Goal: Task Accomplishment & Management: Manage account settings

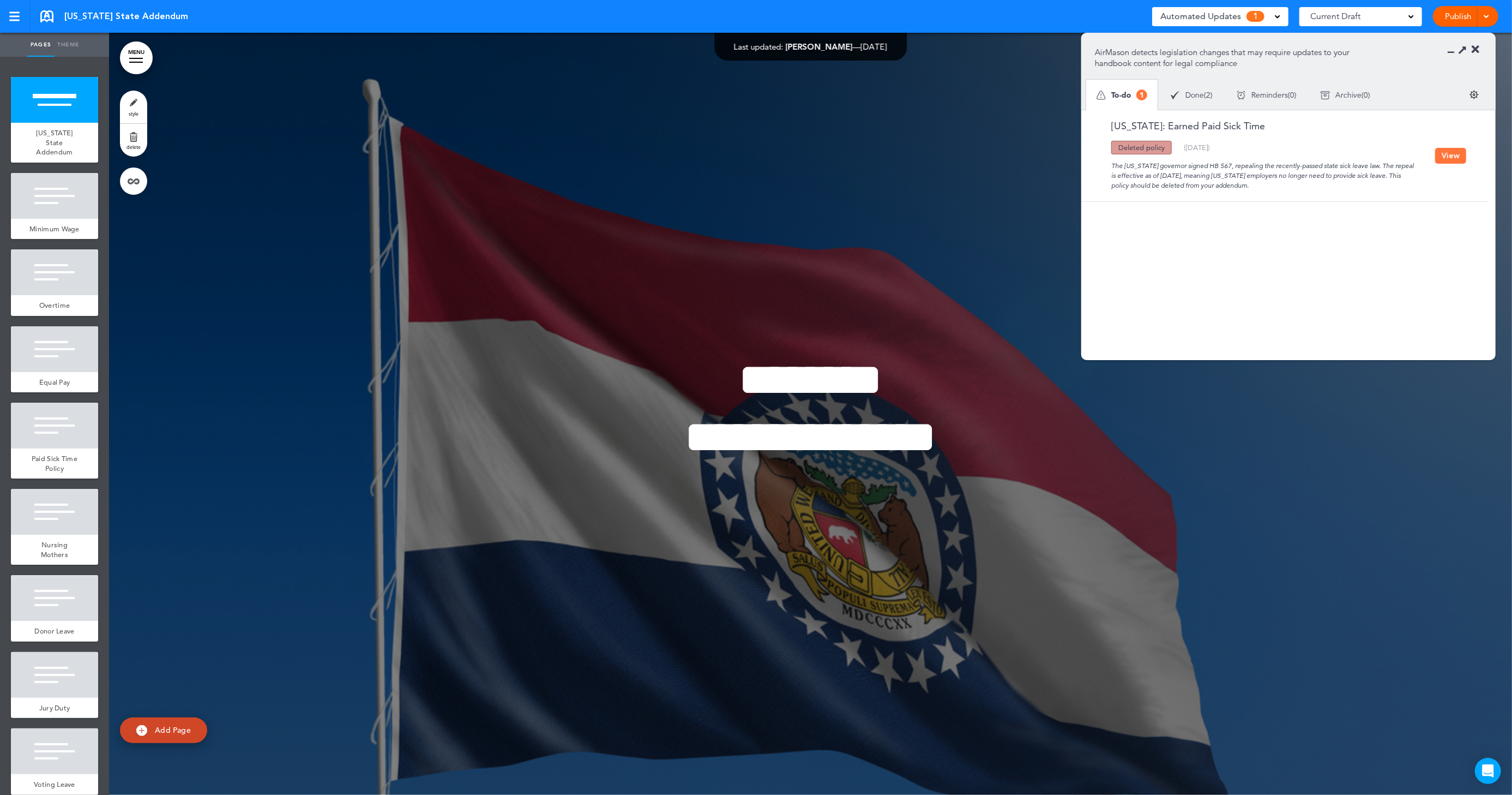
drag, startPoint x: 1261, startPoint y: 127, endPoint x: 1156, endPoint y: 128, distance: 105.0
click at [1156, 128] on div "Missouri: Earned Paid Sick Time" at bounding box center [1265, 131] width 341 height 20
copy link "Earned Paid Sick Time"
click at [560, 380] on h1 "********" at bounding box center [811, 380] width 524 height 47
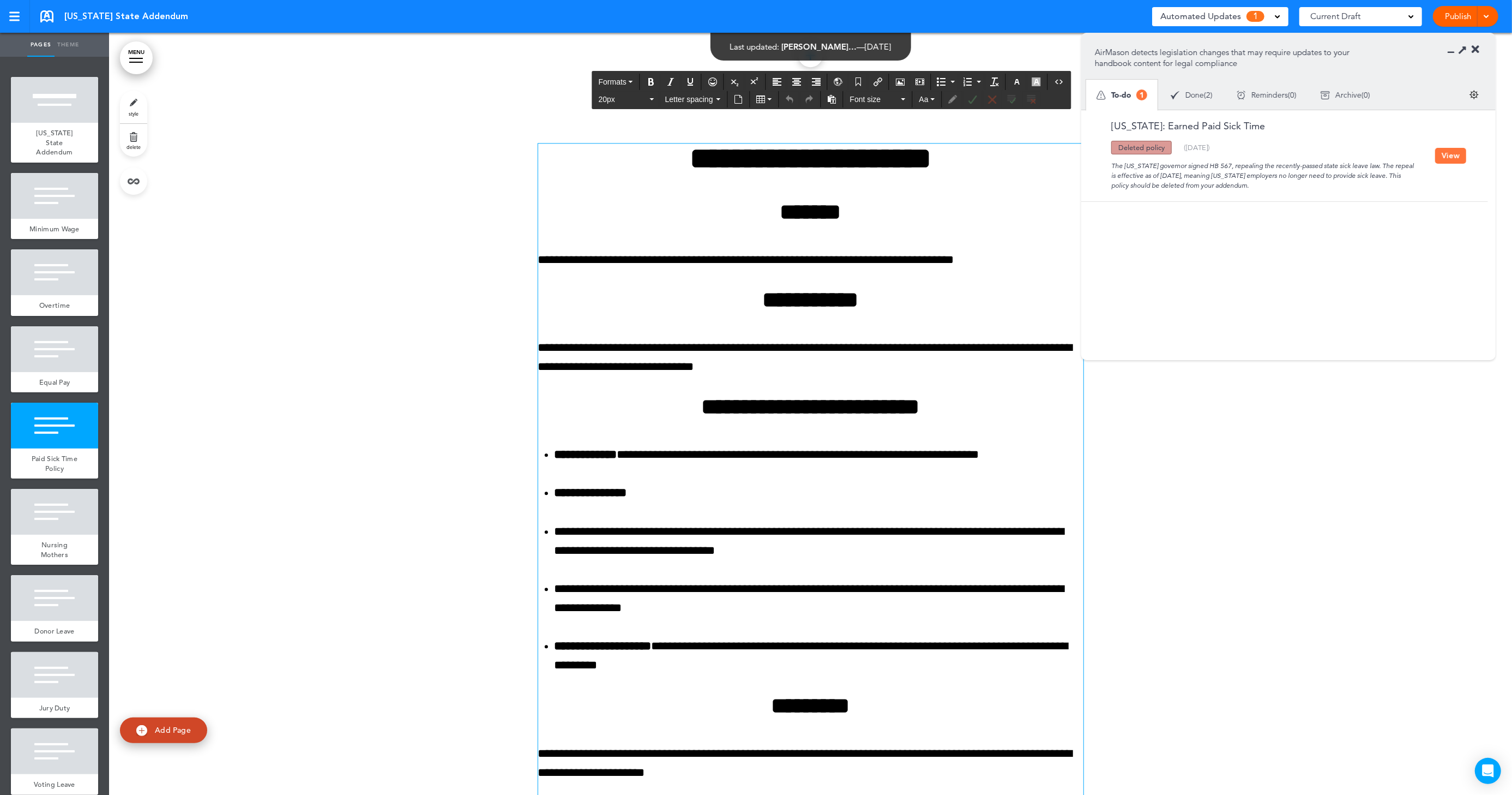
scroll to position [2953, 0]
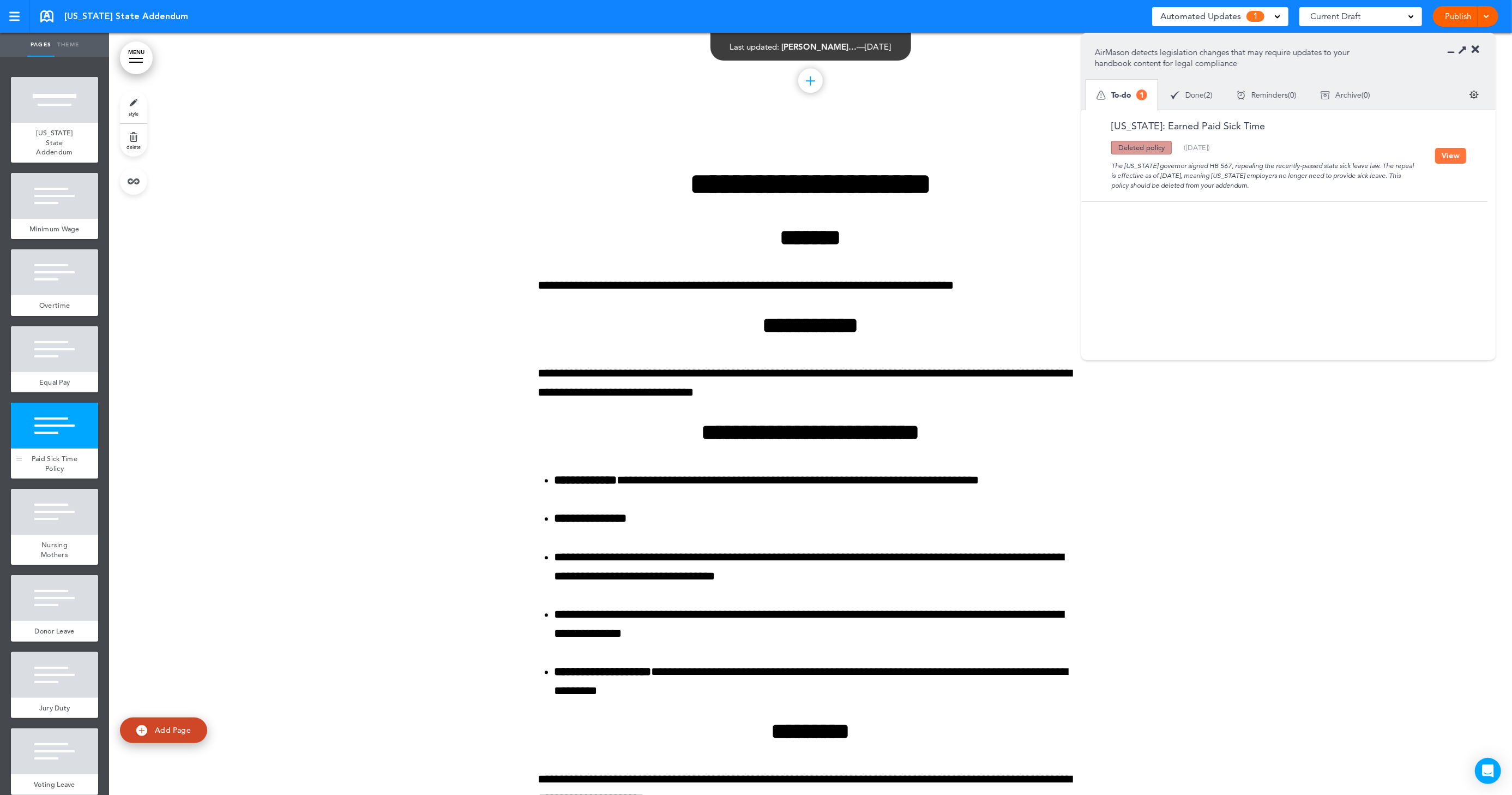
click at [42, 448] on div at bounding box center [55, 425] width 87 height 46
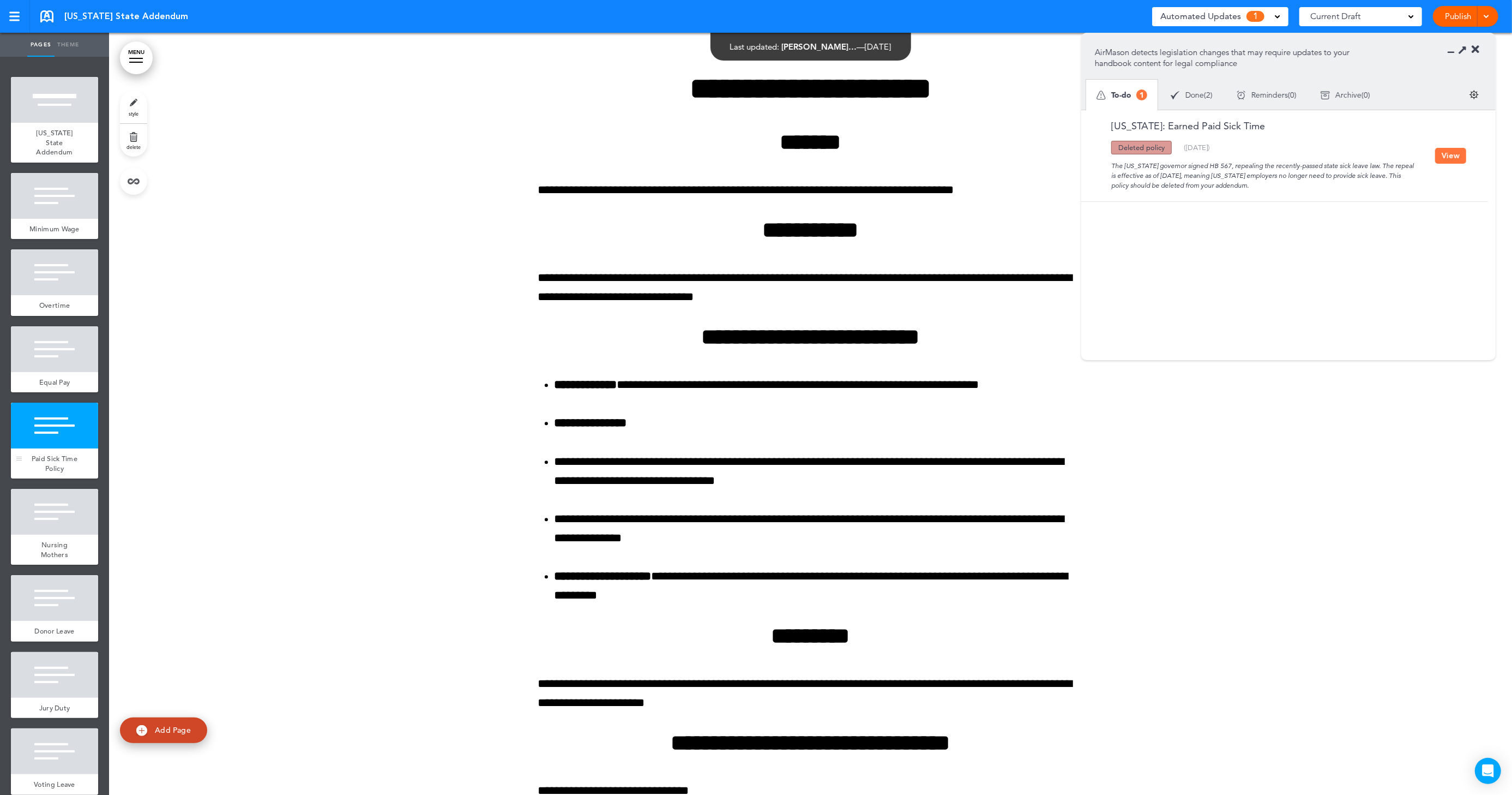
scroll to position [3050, 0]
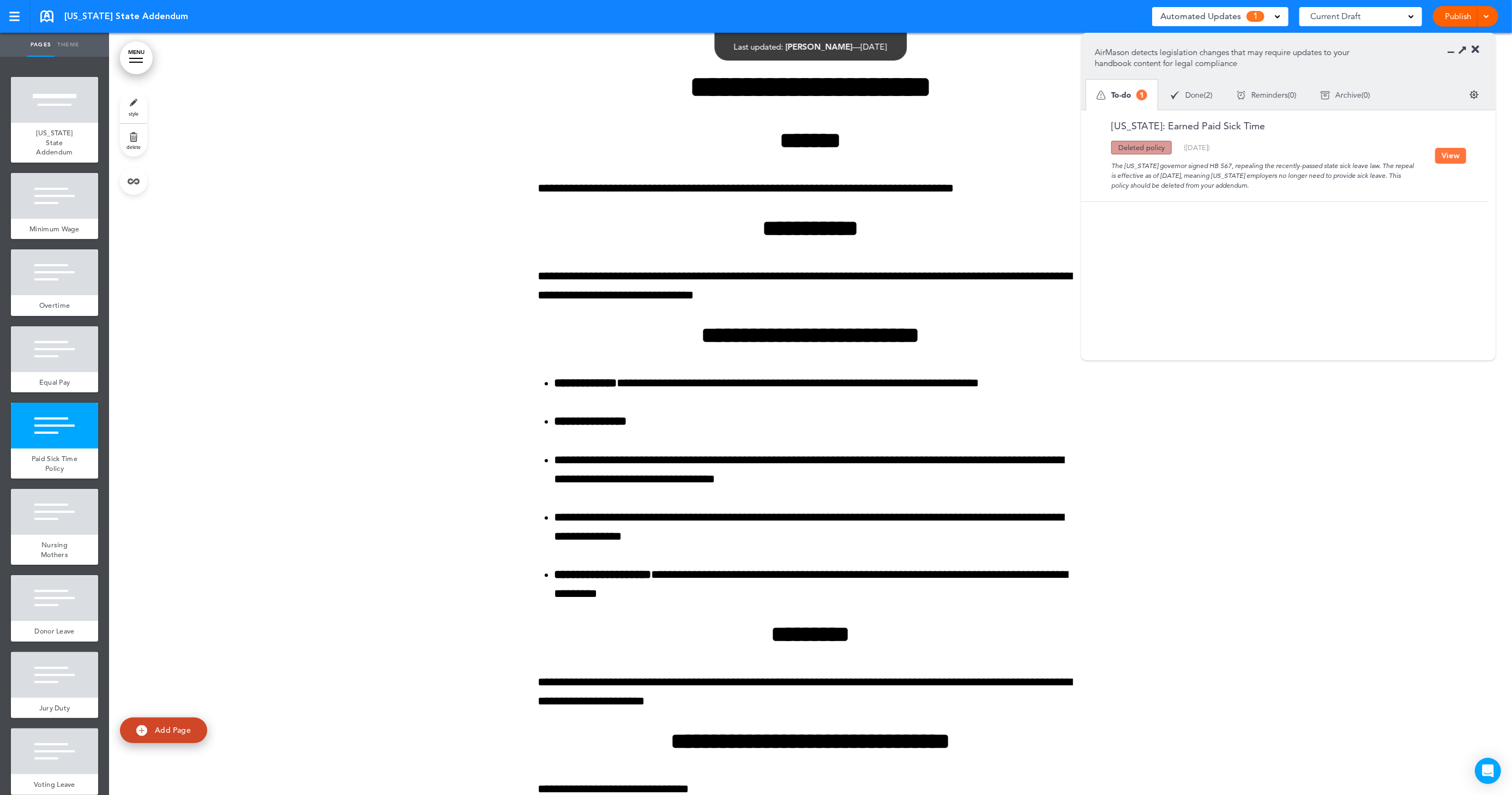
click at [131, 143] on link "delete" at bounding box center [134, 140] width 27 height 33
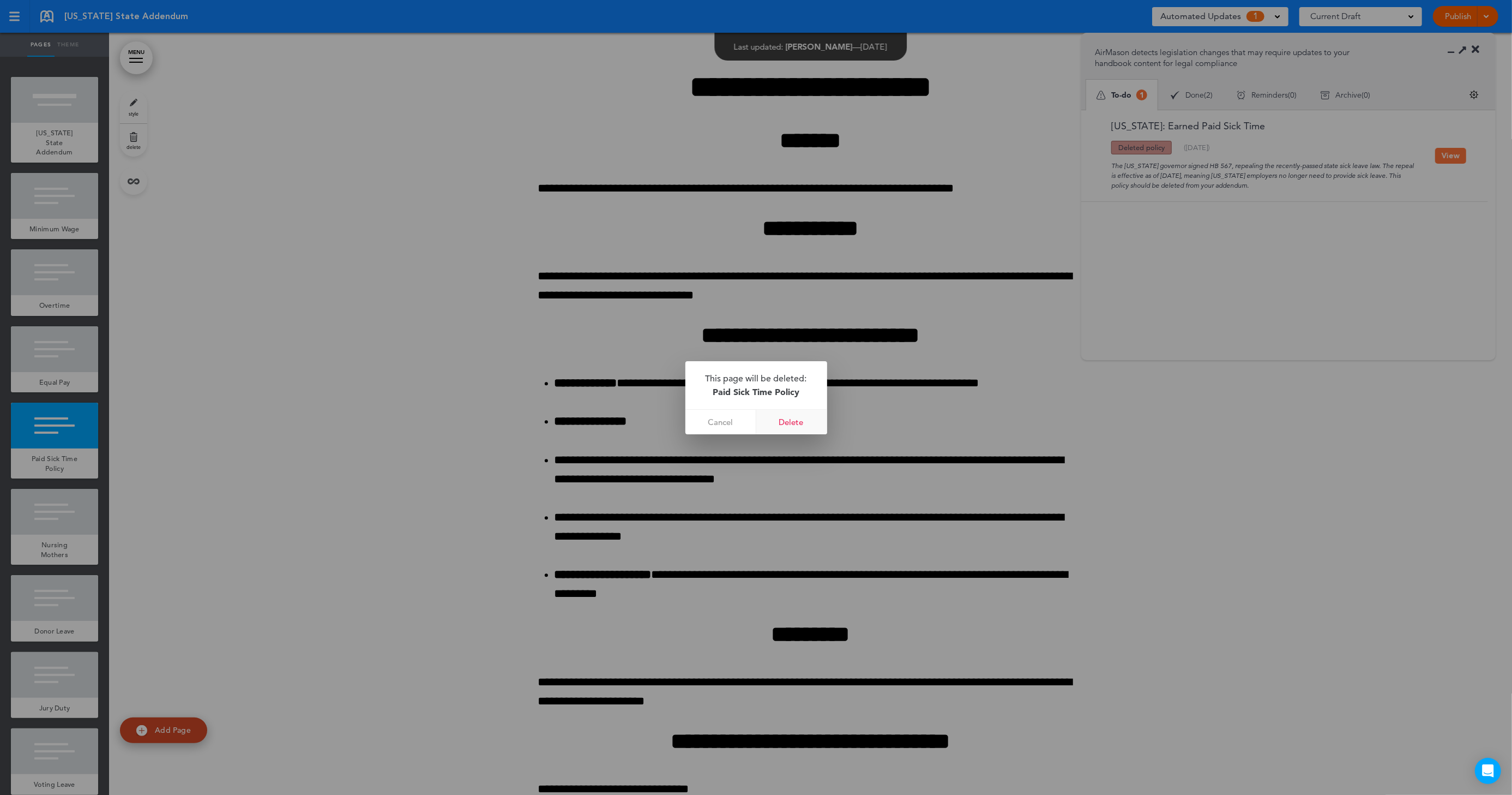
click at [784, 424] on link "Delete" at bounding box center [792, 422] width 71 height 25
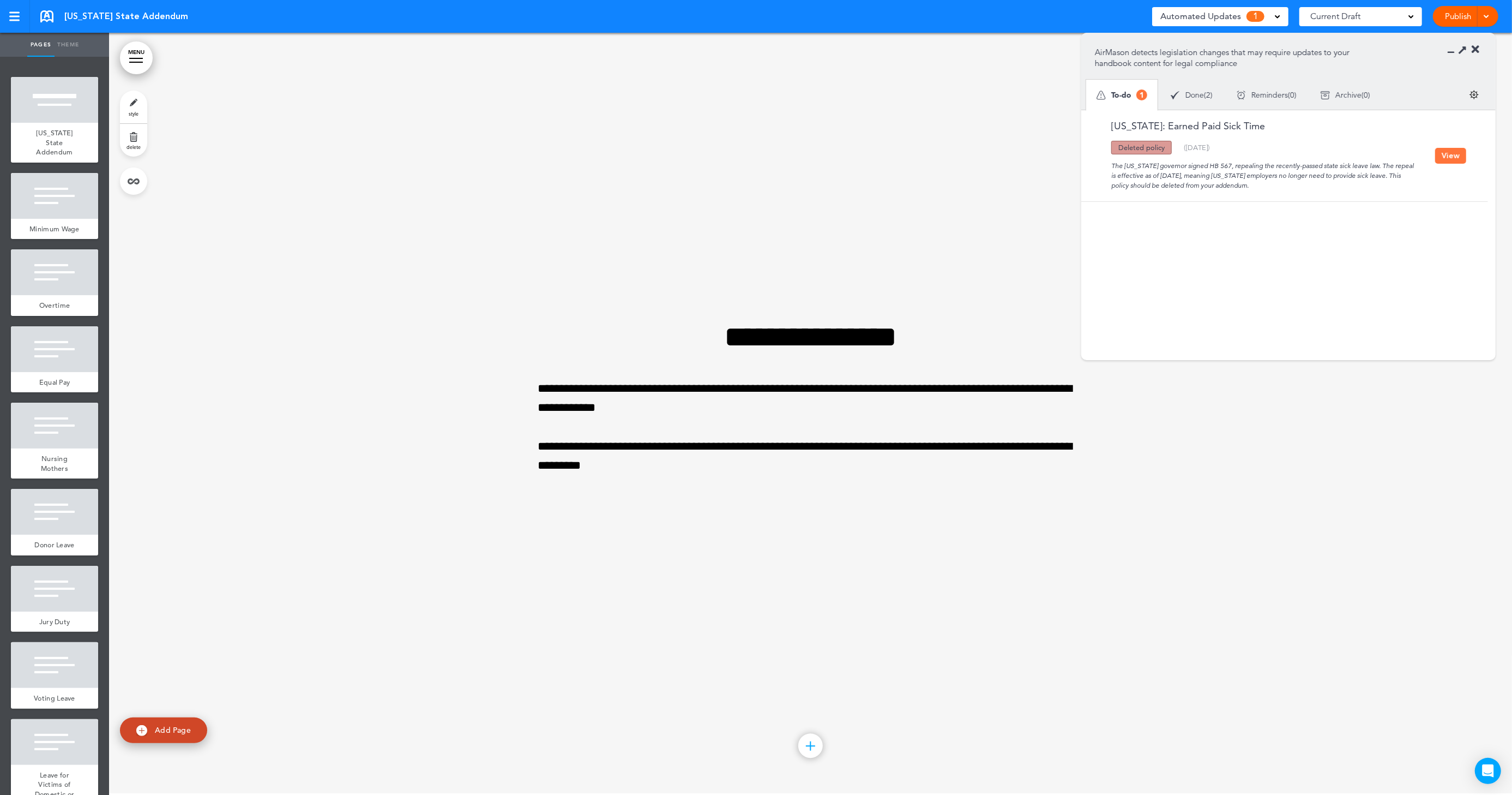
click at [1450, 158] on button "View" at bounding box center [1450, 155] width 31 height 16
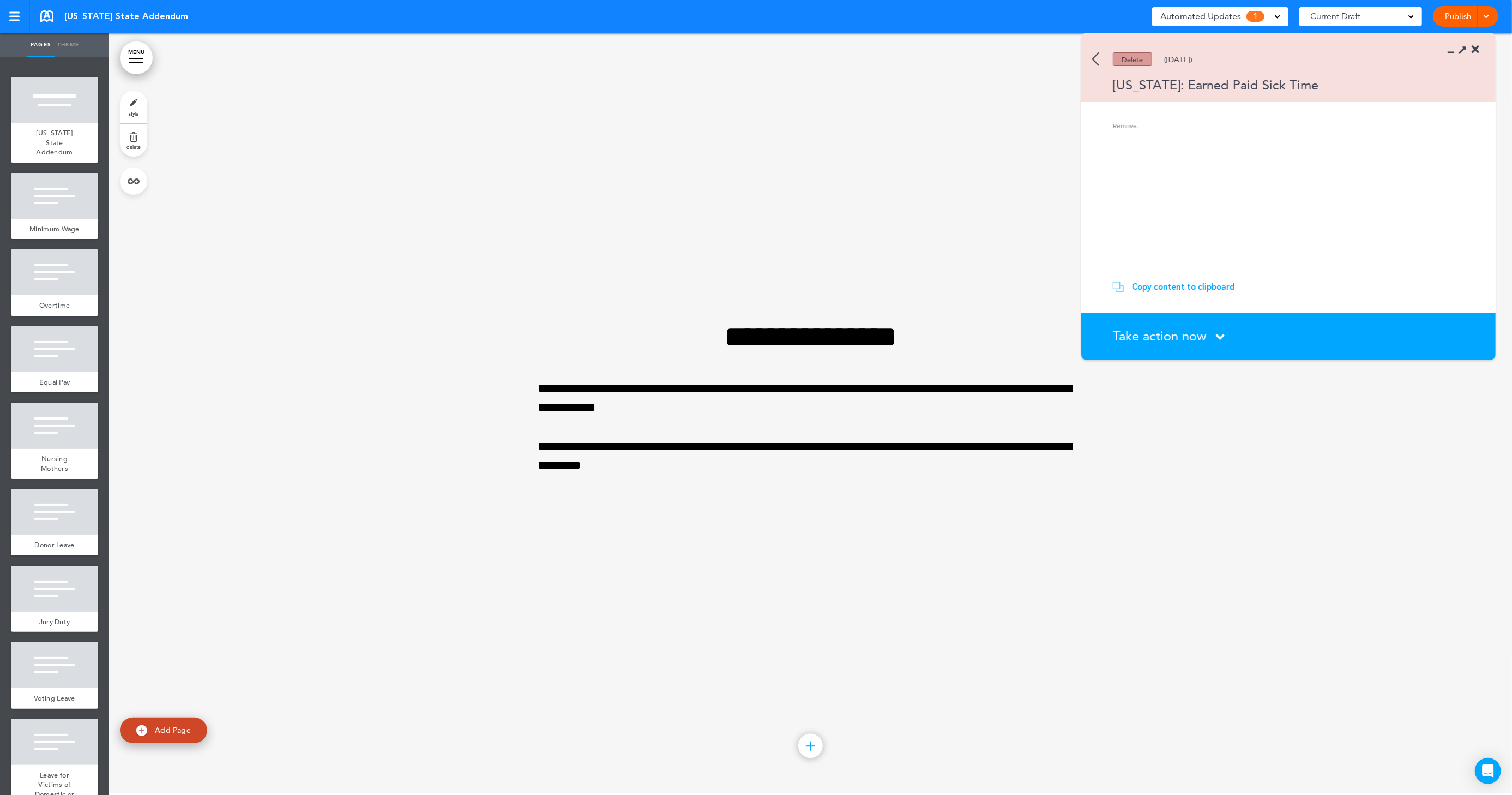
click at [1172, 339] on span "Take action now" at bounding box center [1159, 336] width 94 height 16
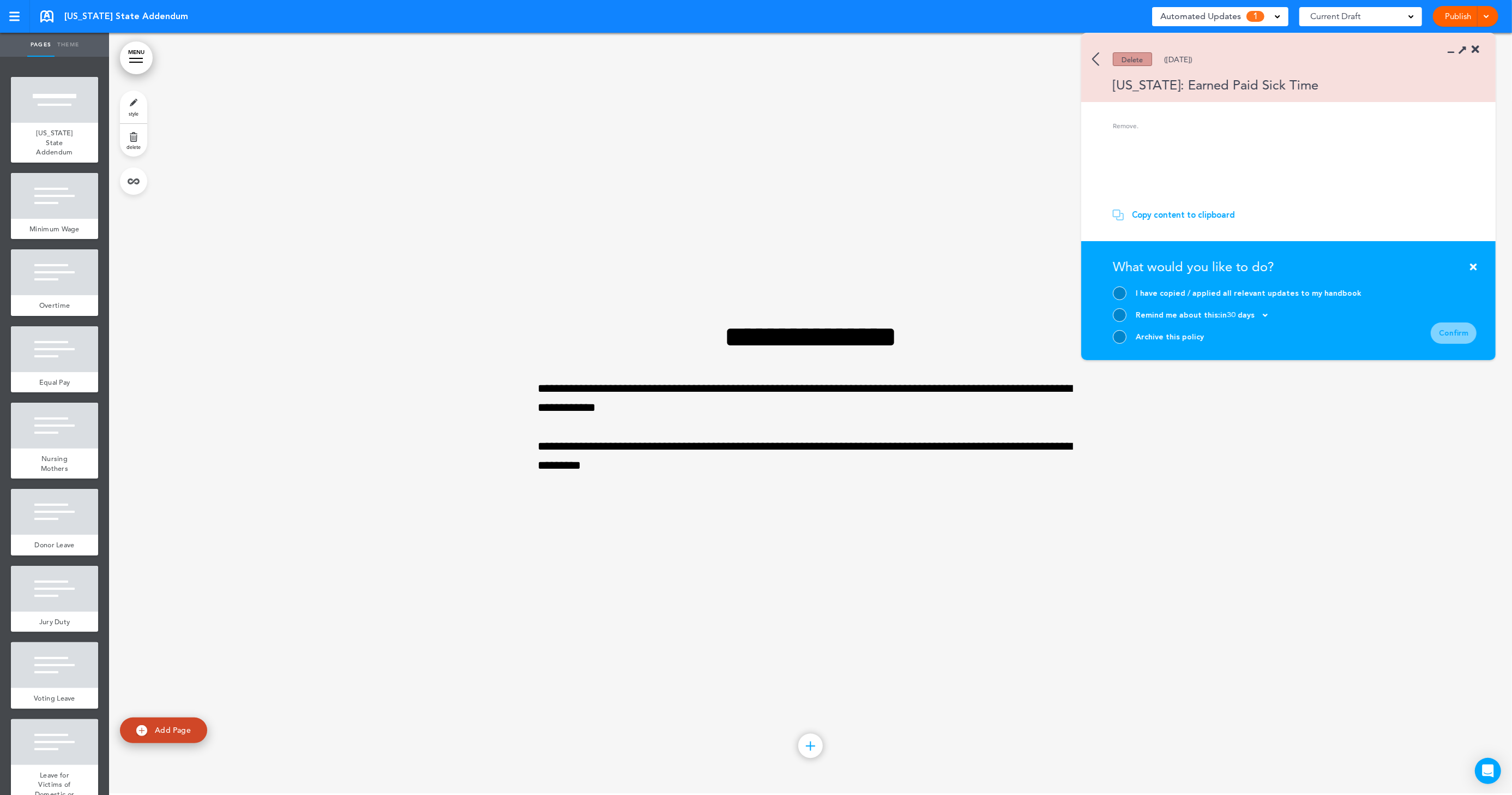
click at [1117, 294] on div at bounding box center [1120, 294] width 14 height 14
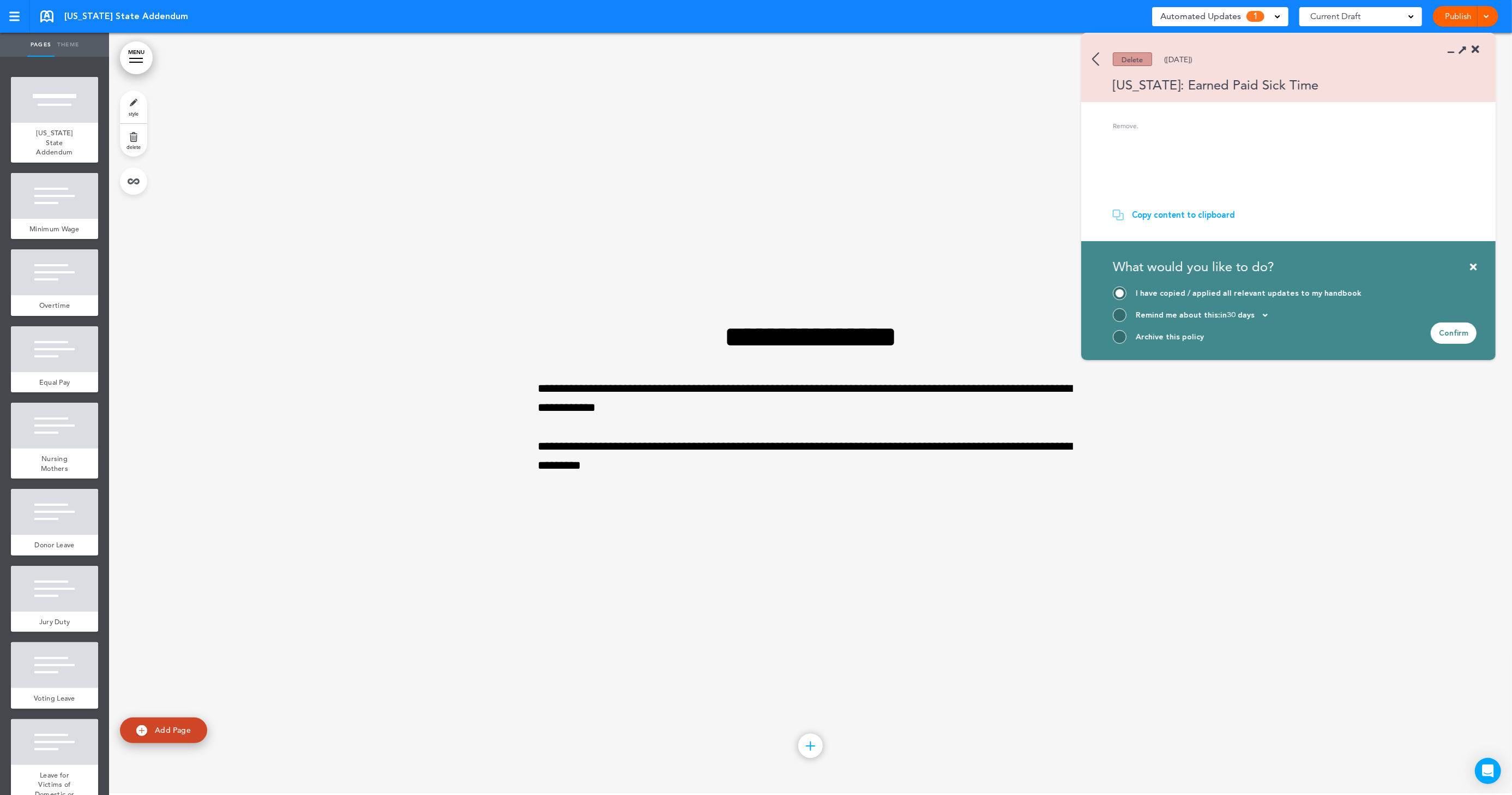
click at [1459, 336] on div "Confirm" at bounding box center [1453, 333] width 46 height 21
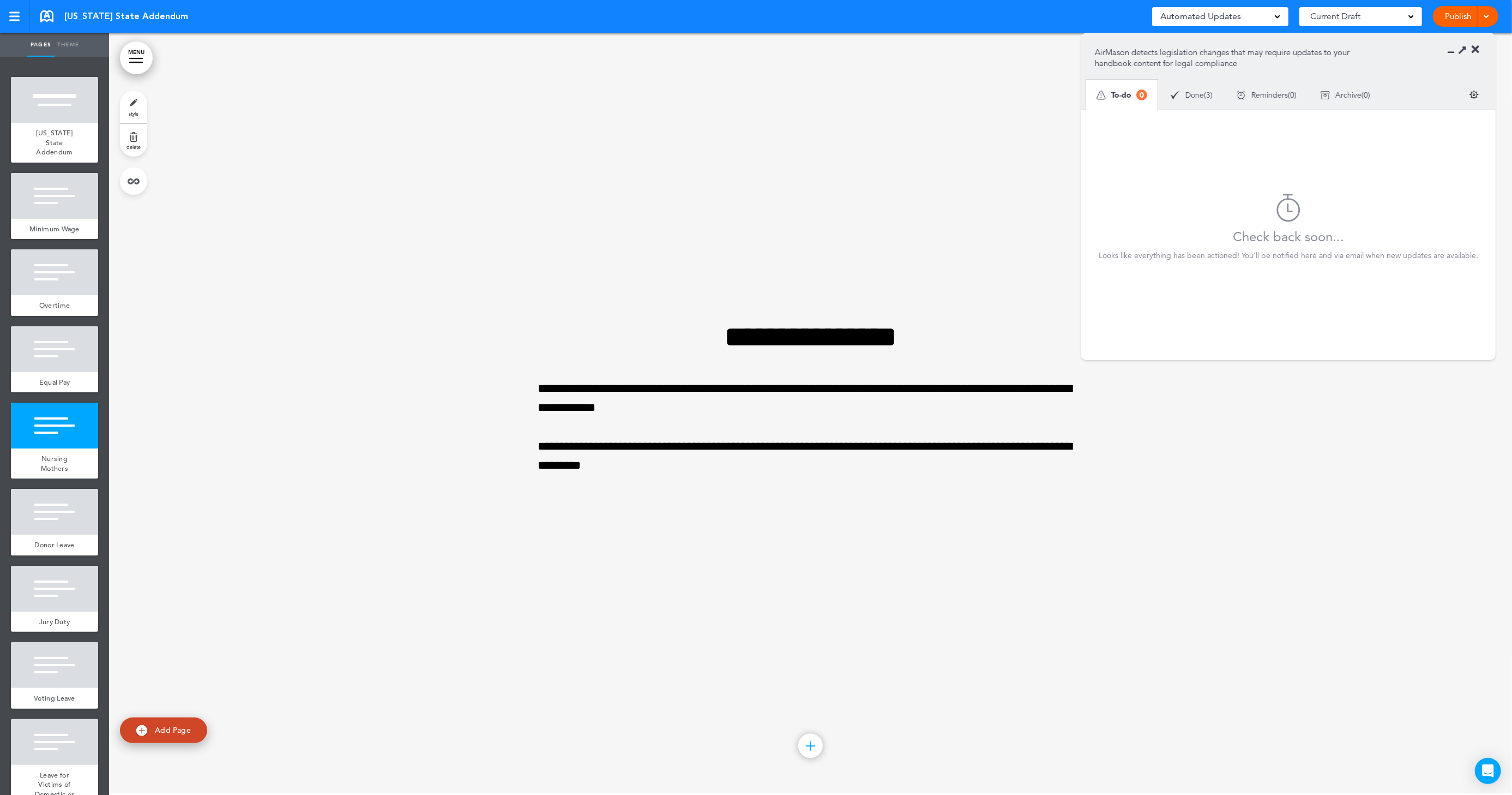
click at [1453, 16] on link "Publish" at bounding box center [1459, 17] width 35 height 21
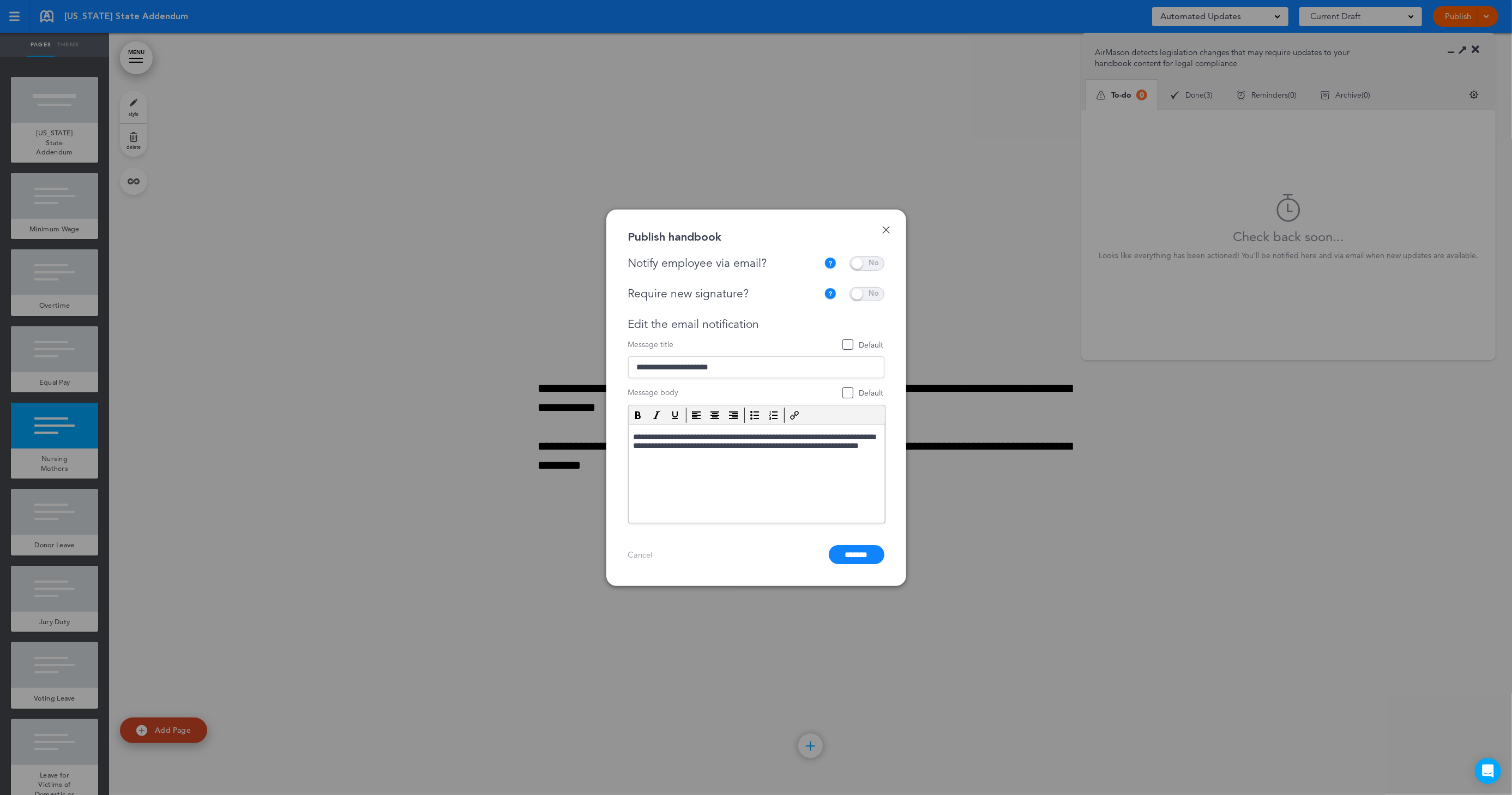
click at [877, 261] on span at bounding box center [867, 263] width 35 height 14
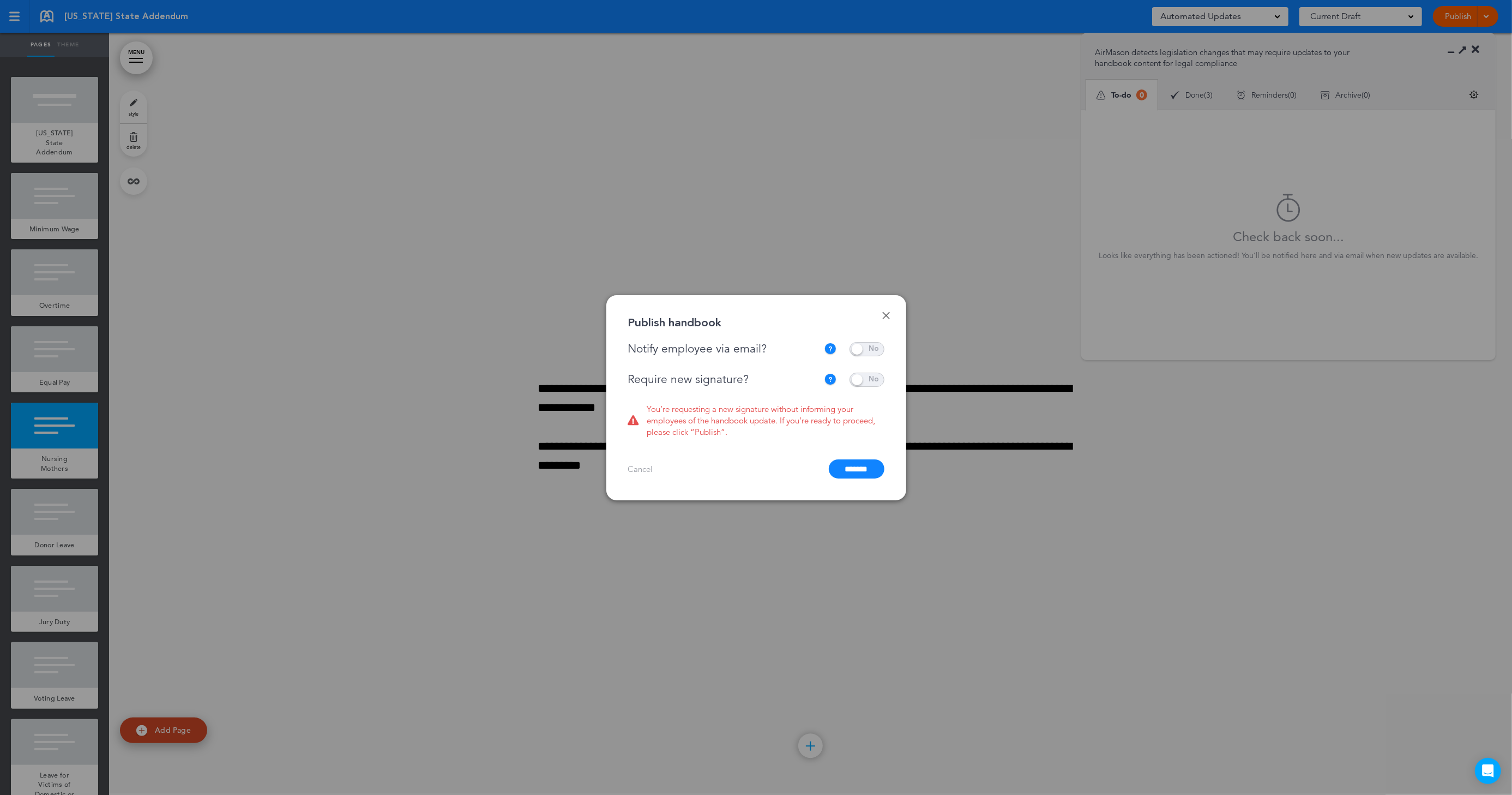
click at [872, 378] on span at bounding box center [867, 379] width 35 height 14
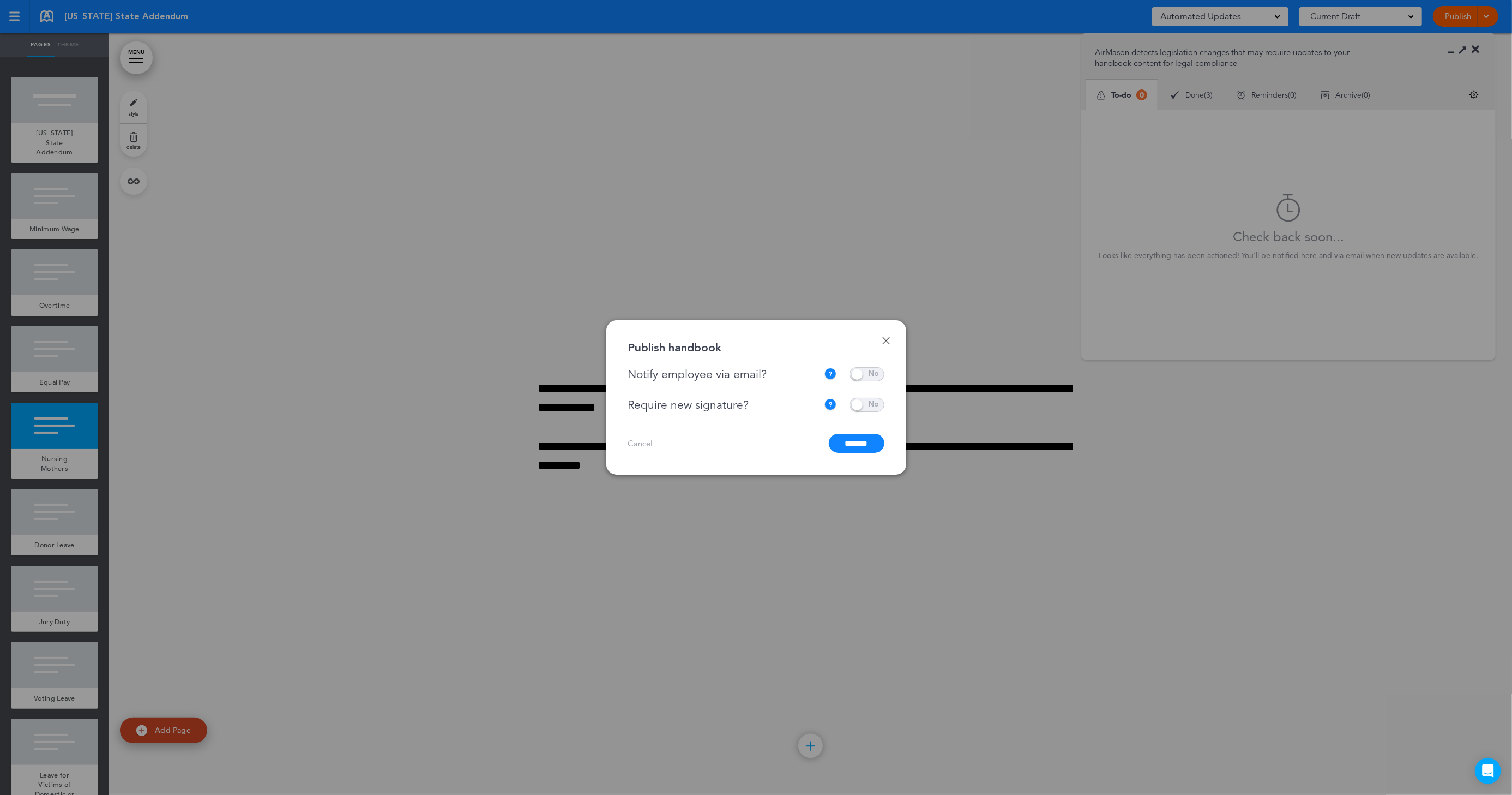
click at [858, 400] on span at bounding box center [867, 405] width 35 height 14
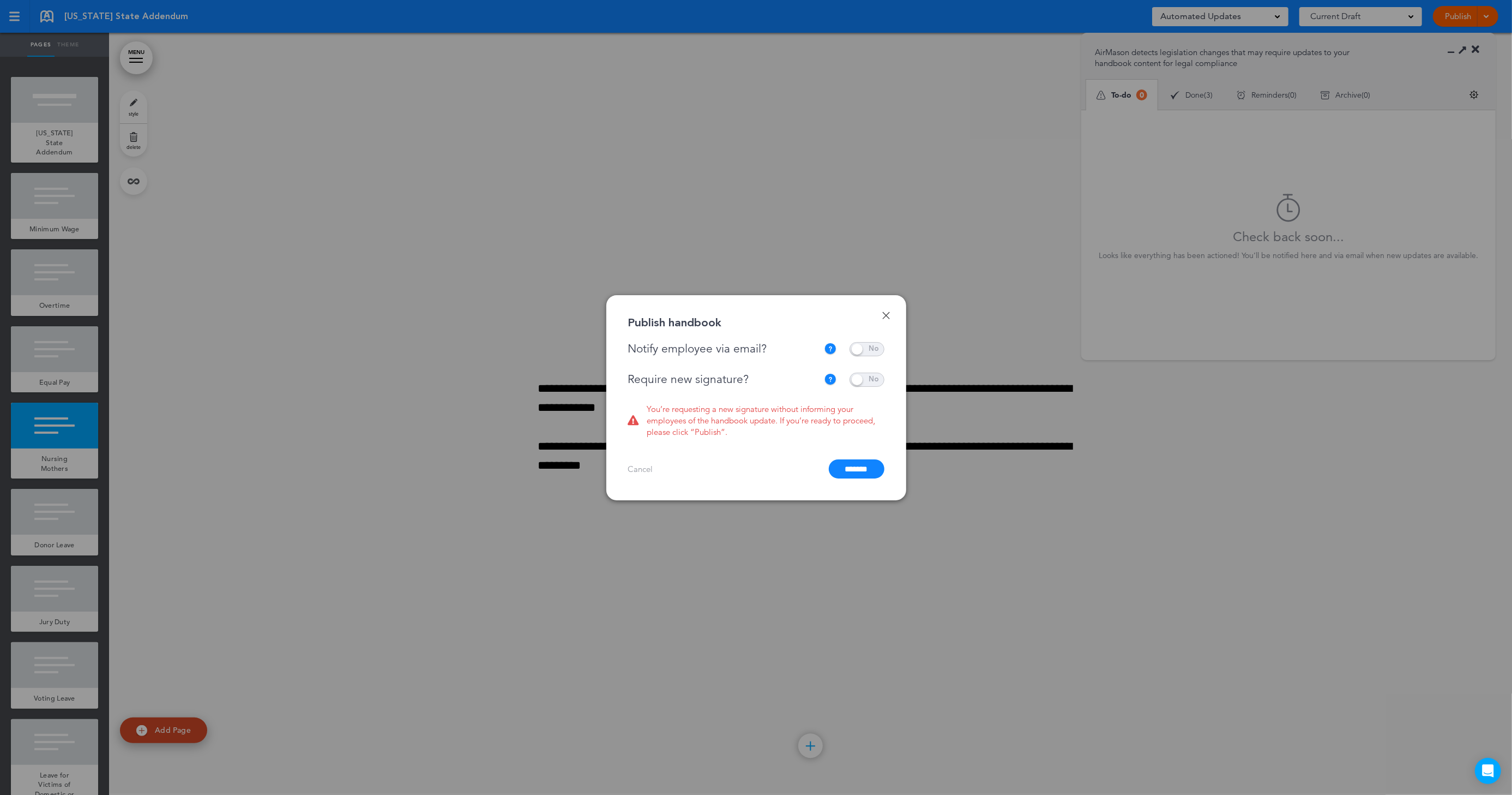
click at [872, 382] on span at bounding box center [867, 379] width 35 height 14
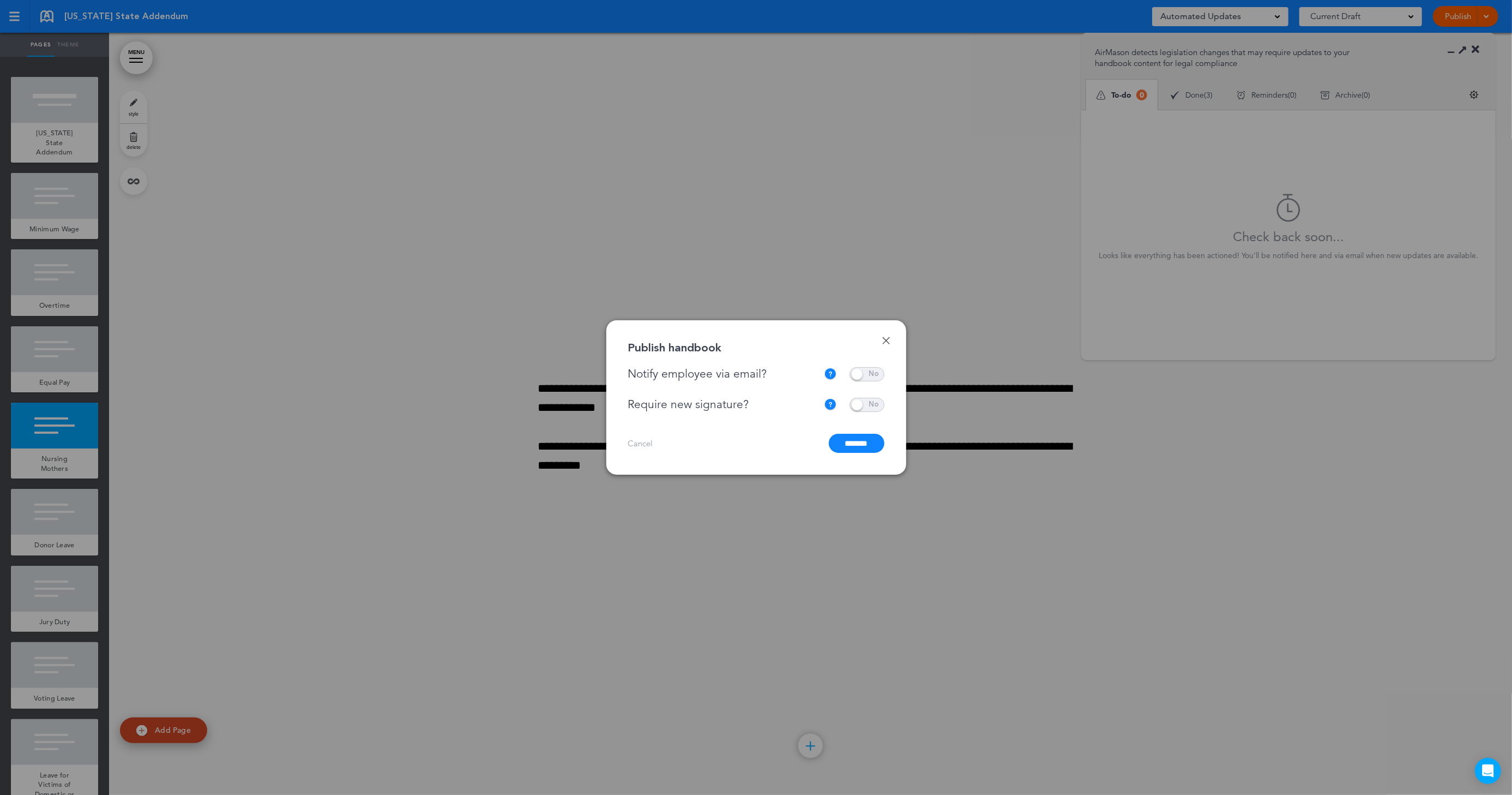
click at [864, 444] on input "*******" at bounding box center [857, 443] width 56 height 19
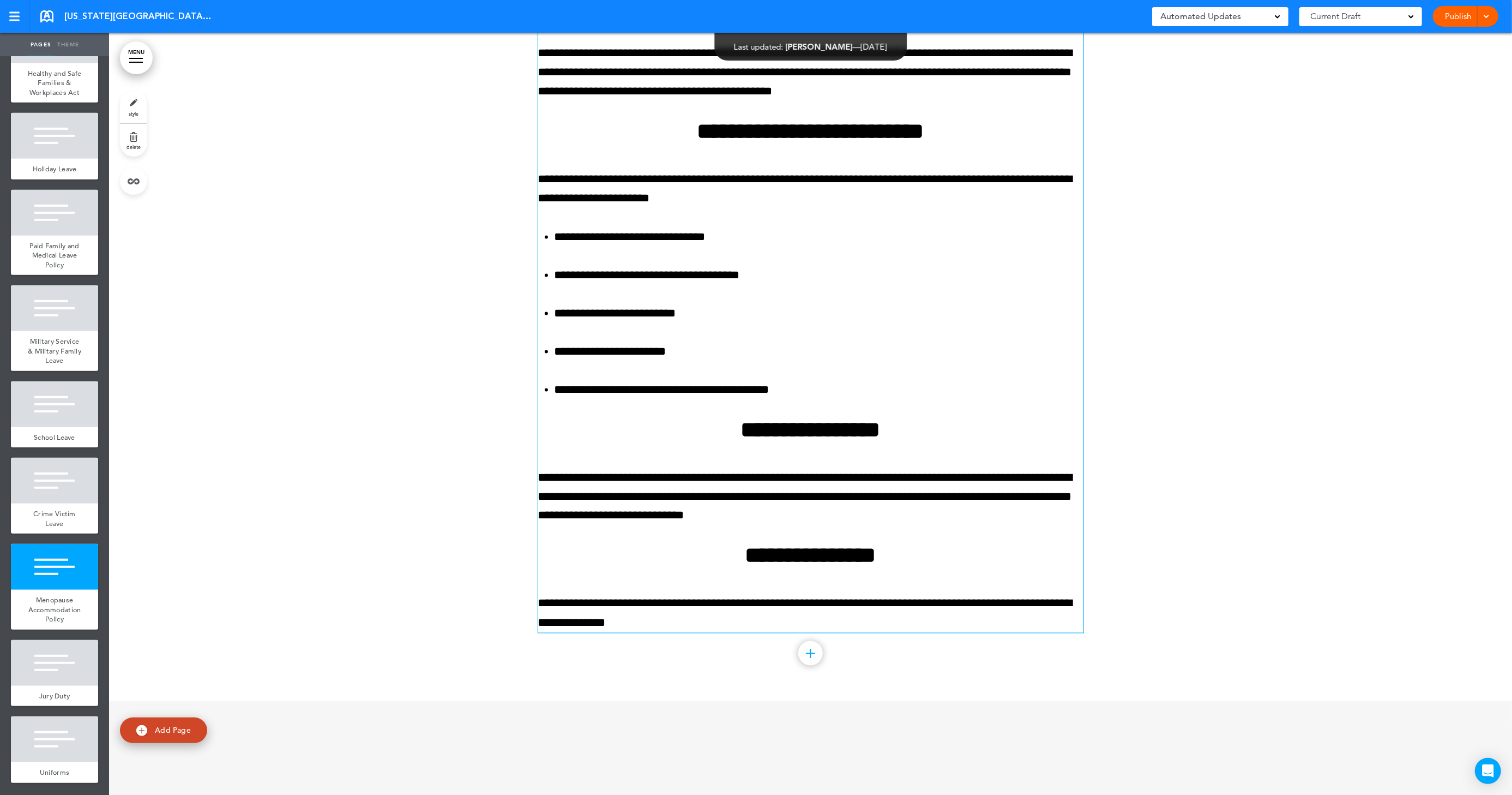
scroll to position [11065, 0]
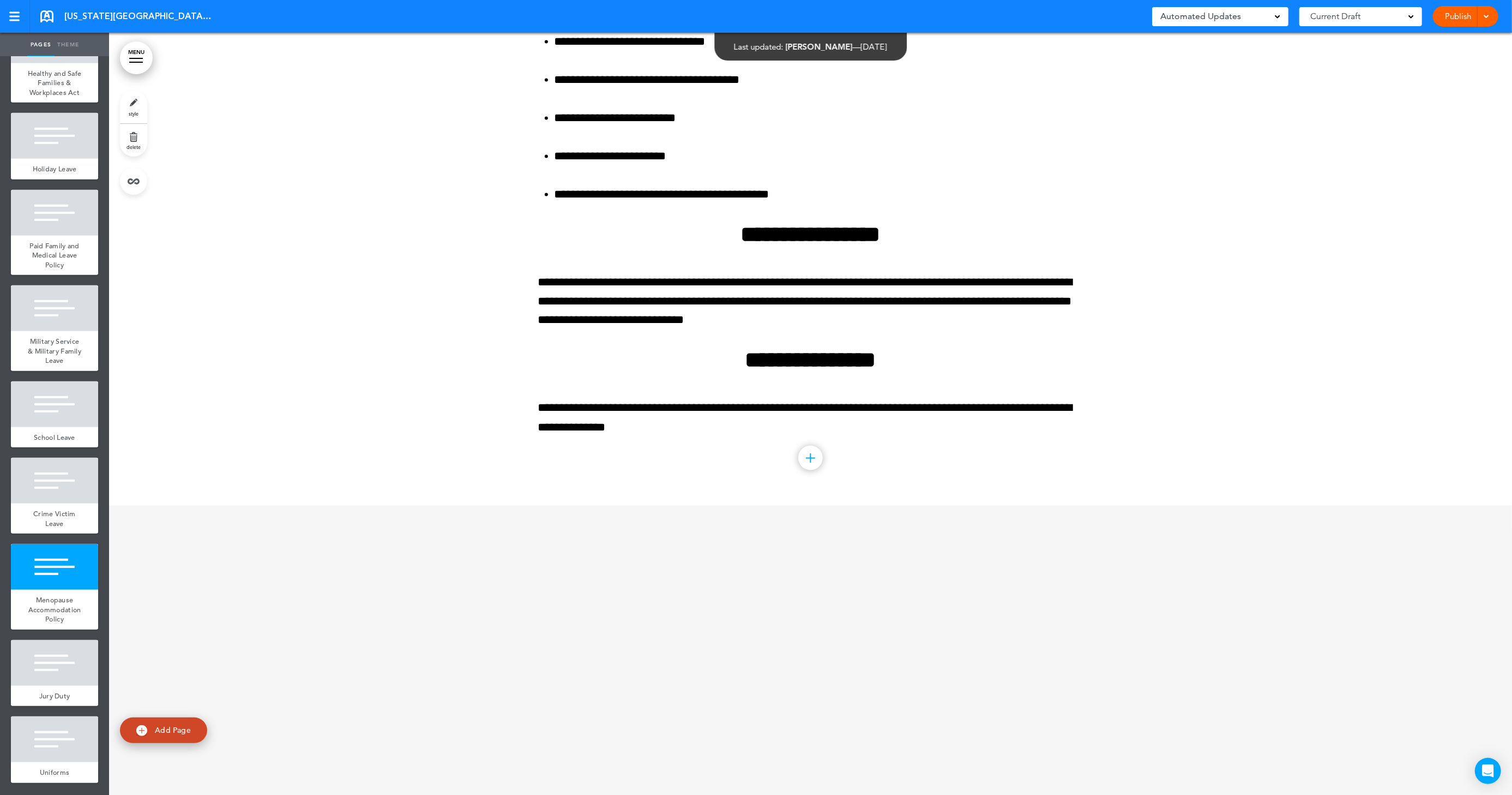
click at [1456, 17] on link "Publish" at bounding box center [1459, 17] width 35 height 21
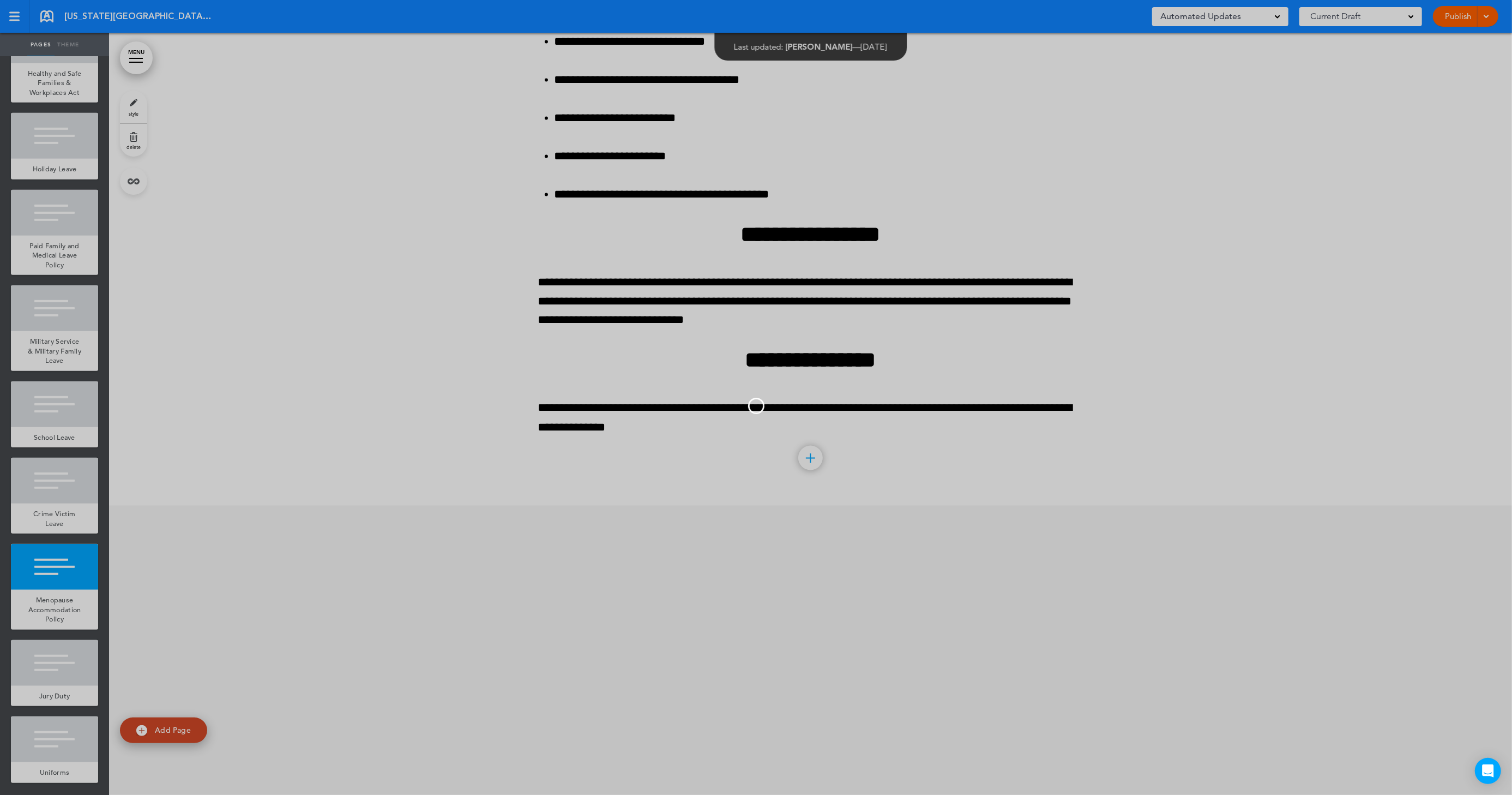
scroll to position [0, 0]
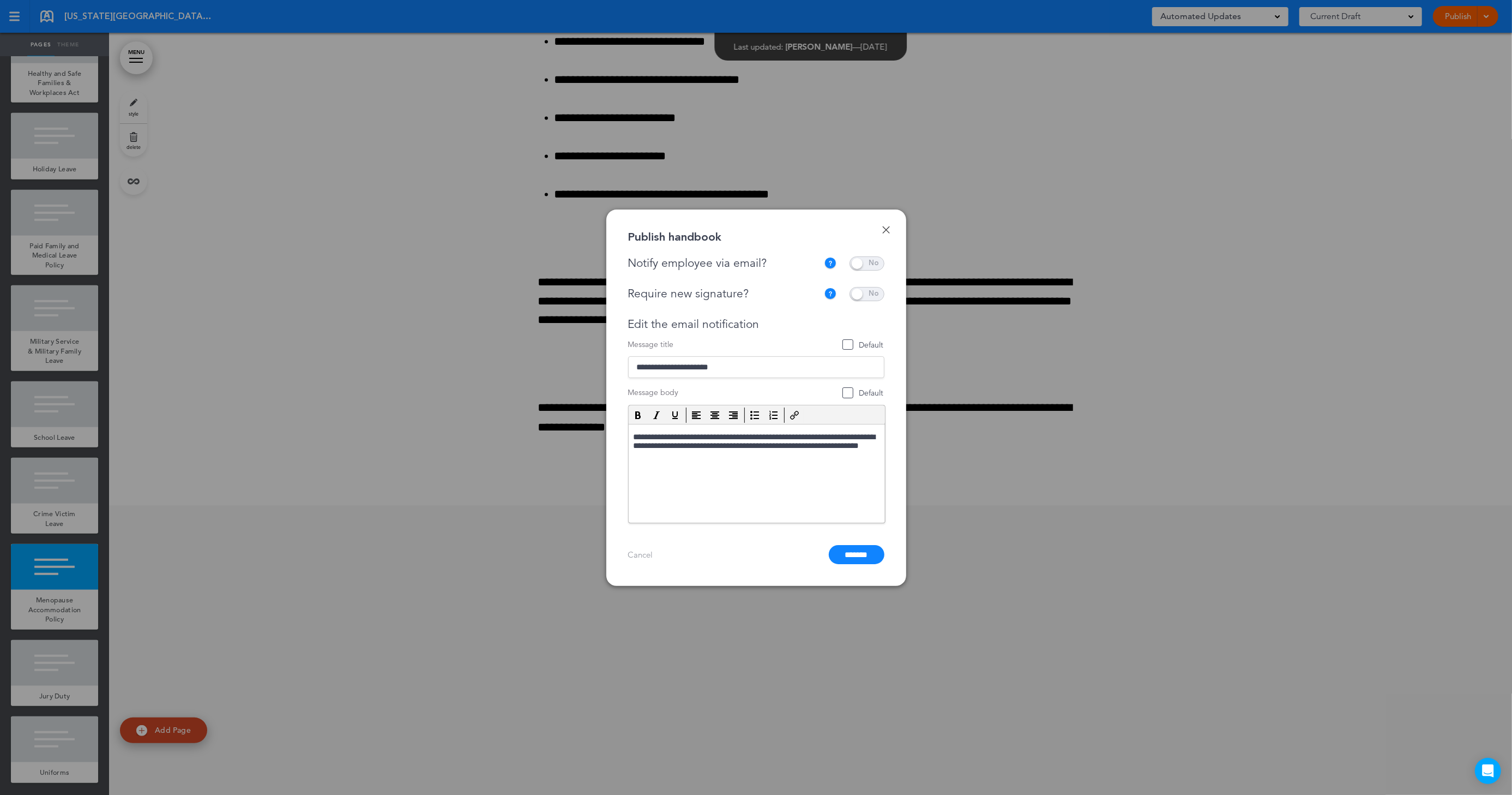
click at [876, 295] on span at bounding box center [867, 294] width 35 height 14
click at [873, 264] on span at bounding box center [867, 263] width 35 height 14
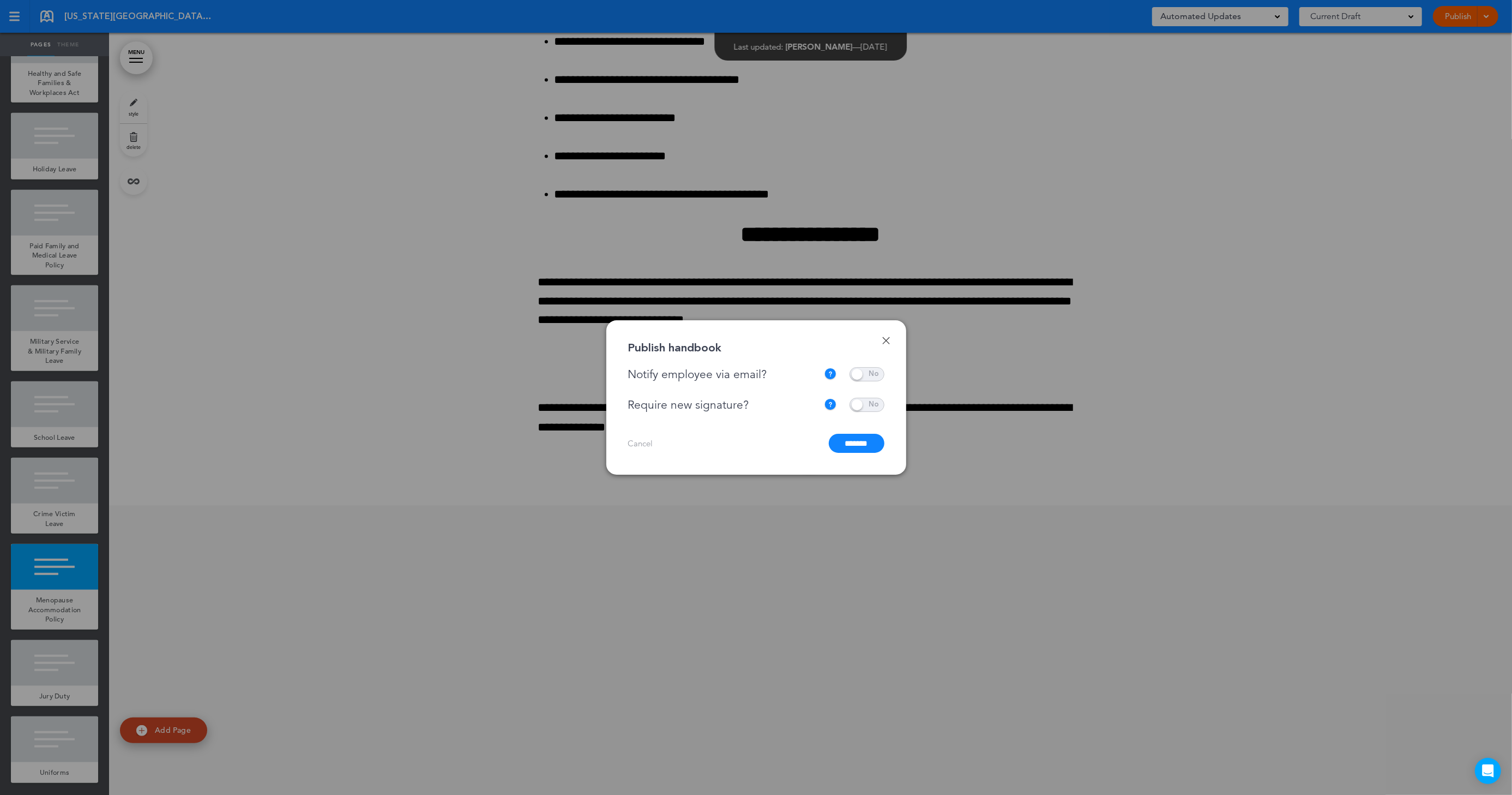
click at [871, 447] on input "*******" at bounding box center [857, 443] width 56 height 19
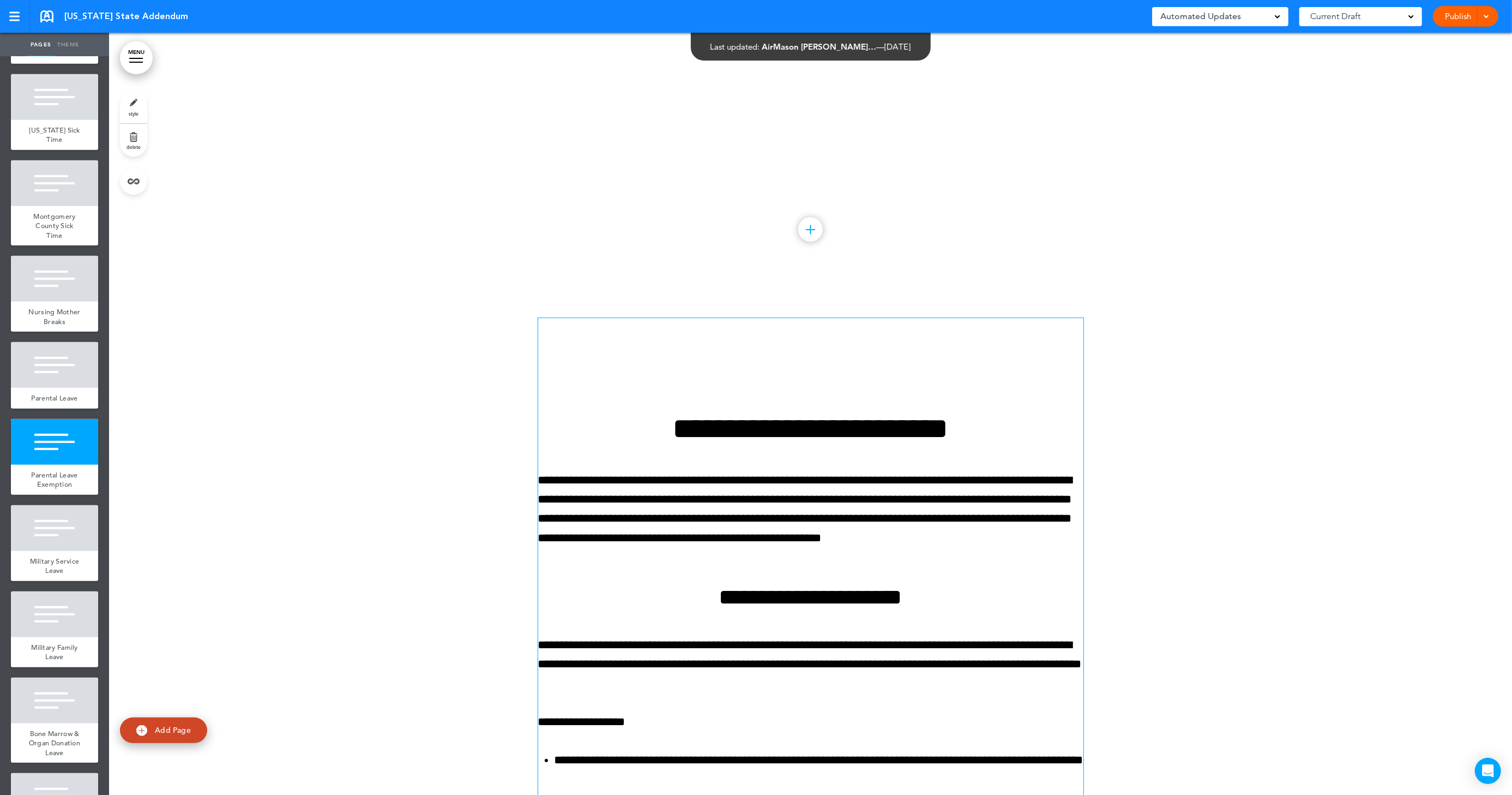
scroll to position [9282, 0]
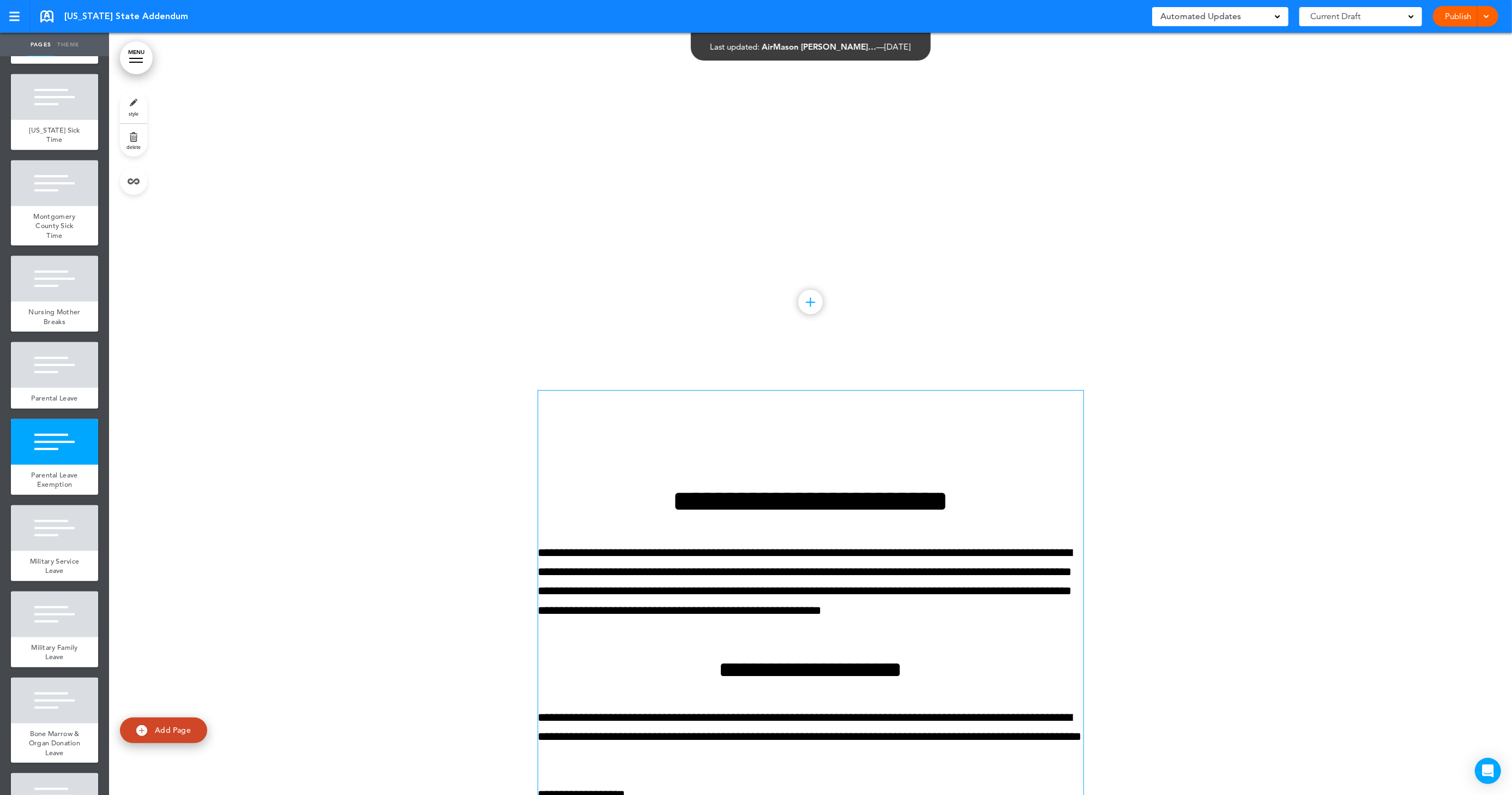
click at [829, 482] on div "**********" at bounding box center [810, 800] width 546 height 819
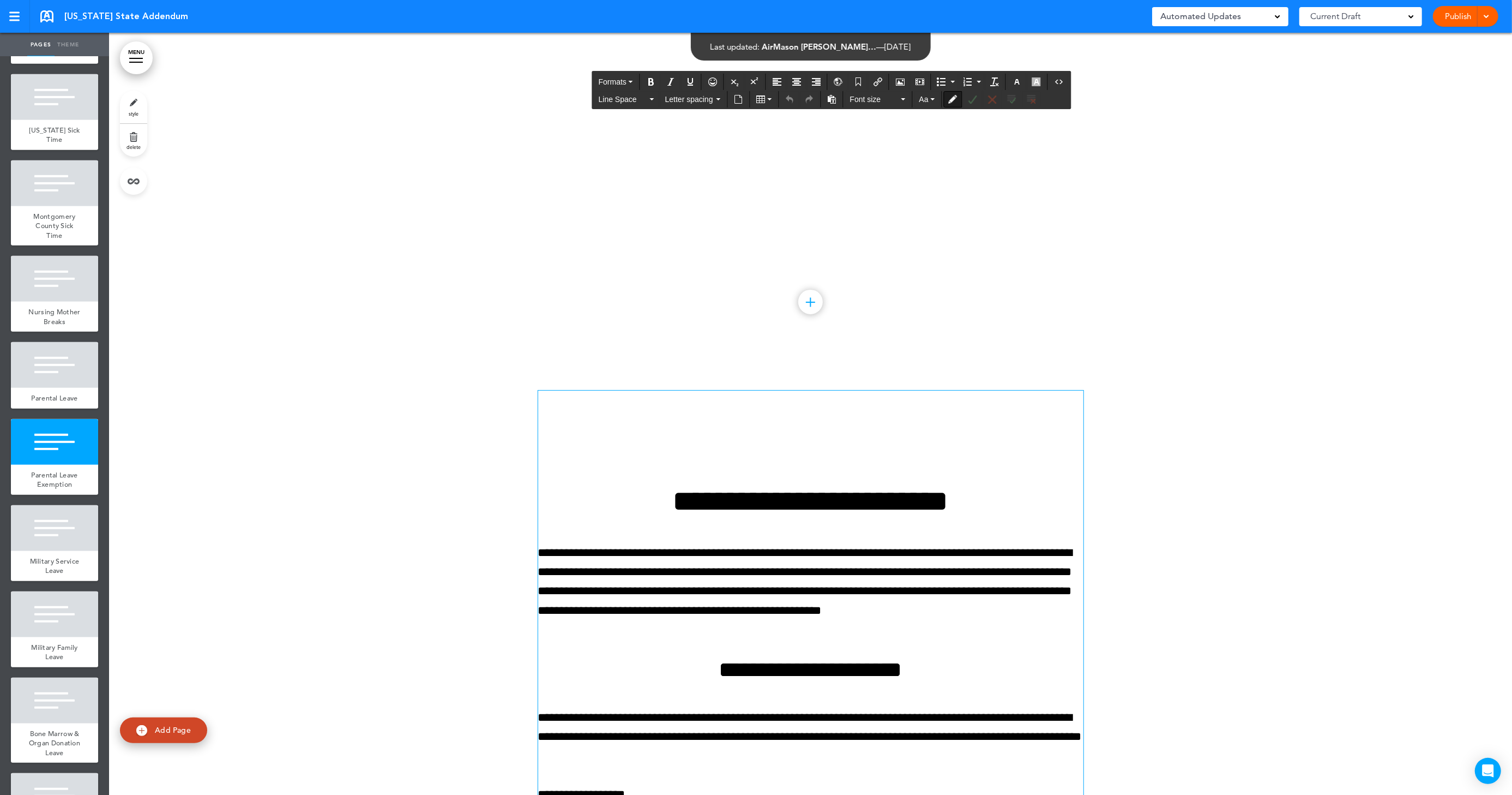
click at [637, 515] on h1 "**********" at bounding box center [810, 501] width 546 height 30
drag, startPoint x: 672, startPoint y: 465, endPoint x: 675, endPoint y: 472, distance: 7.6
click at [675, 467] on p at bounding box center [810, 457] width 546 height 19
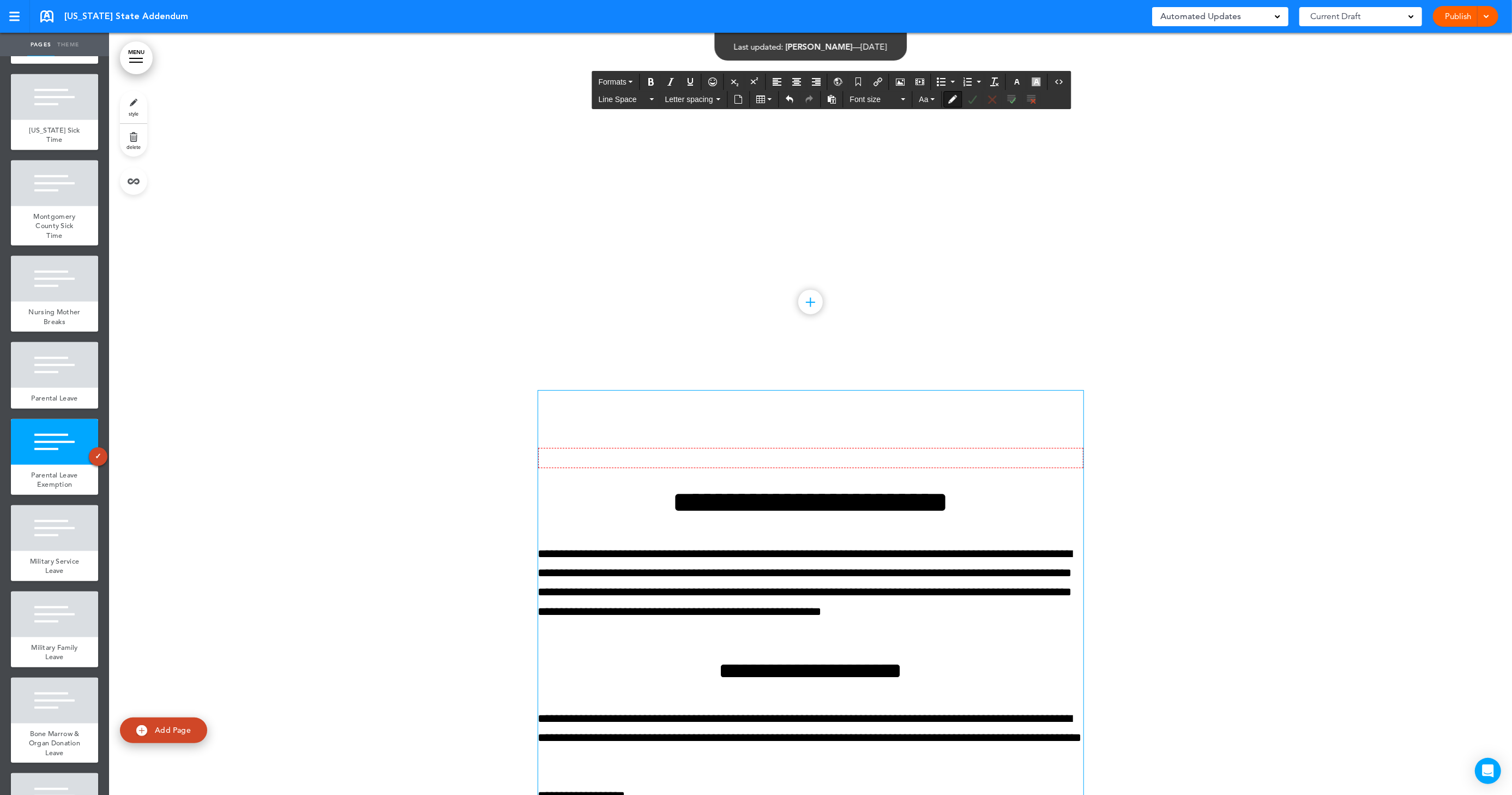
click at [698, 436] on div "**********" at bounding box center [810, 800] width 546 height 820
click at [881, 468] on p at bounding box center [810, 459] width 546 height 20
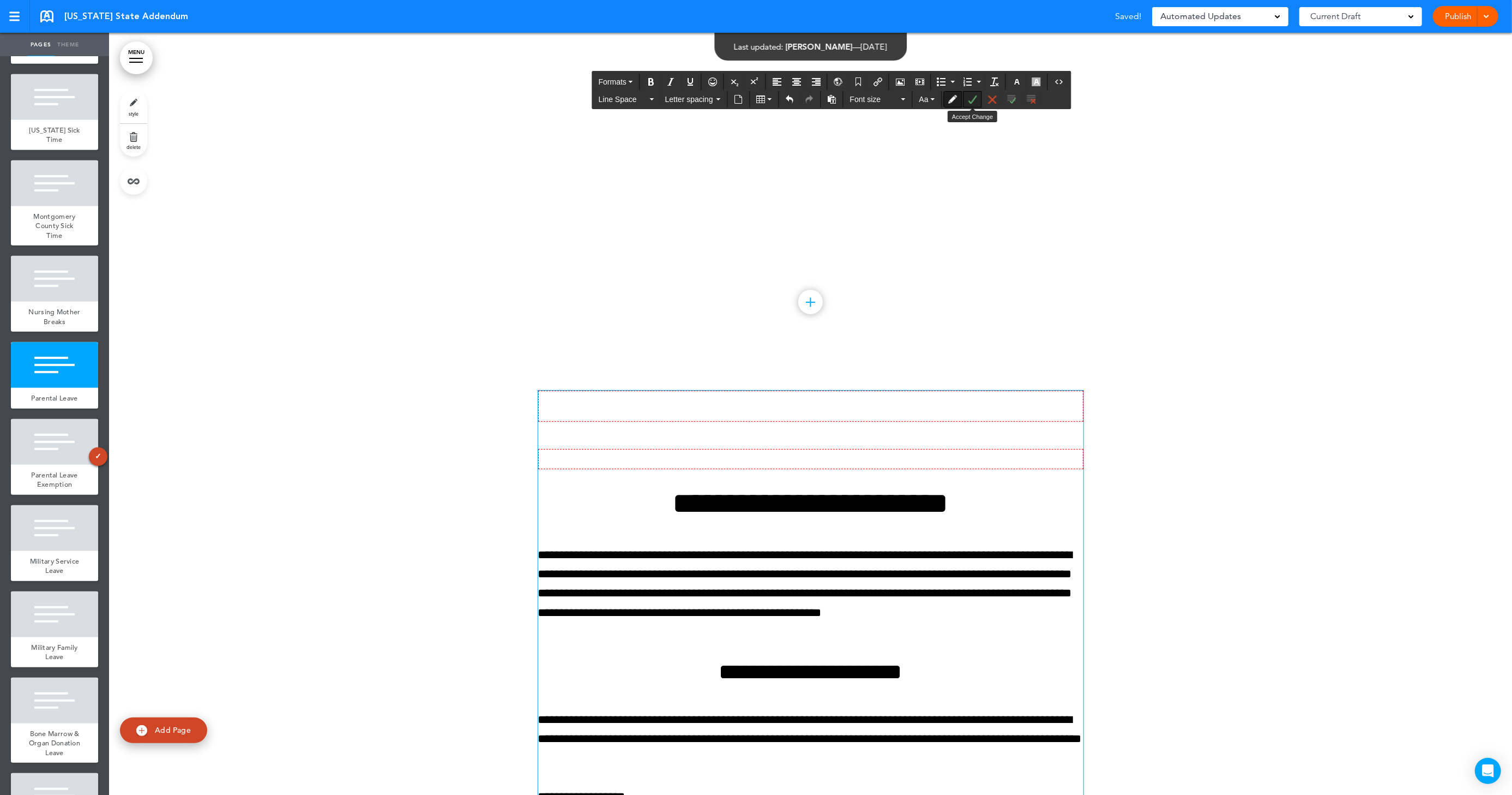
click at [972, 103] on icon "Accept Change" at bounding box center [973, 99] width 9 height 9
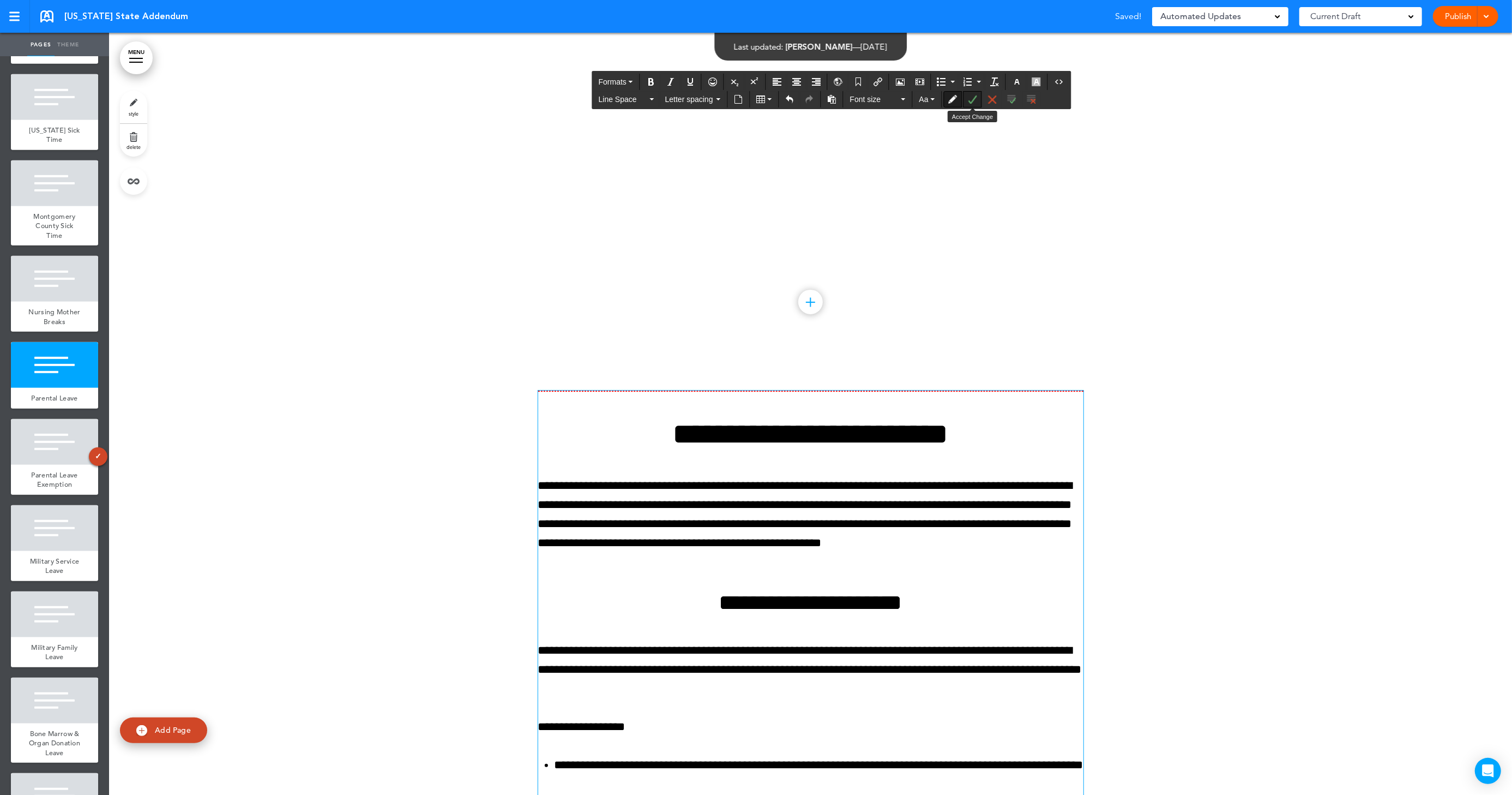
click at [973, 104] on button "Accept Change" at bounding box center [972, 99] width 17 height 15
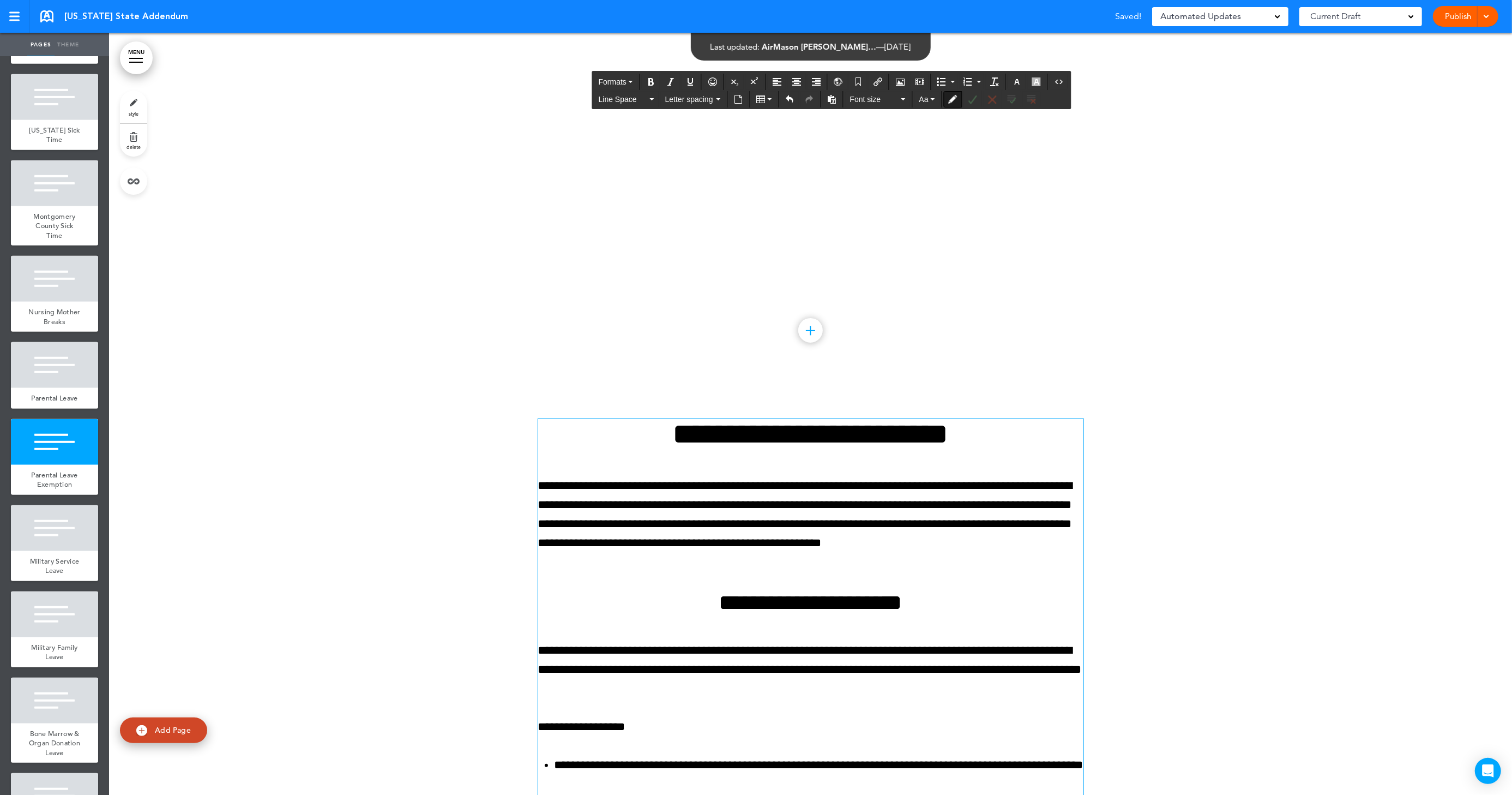
click at [1222, 531] on div at bounding box center [810, 794] width 1403 height 833
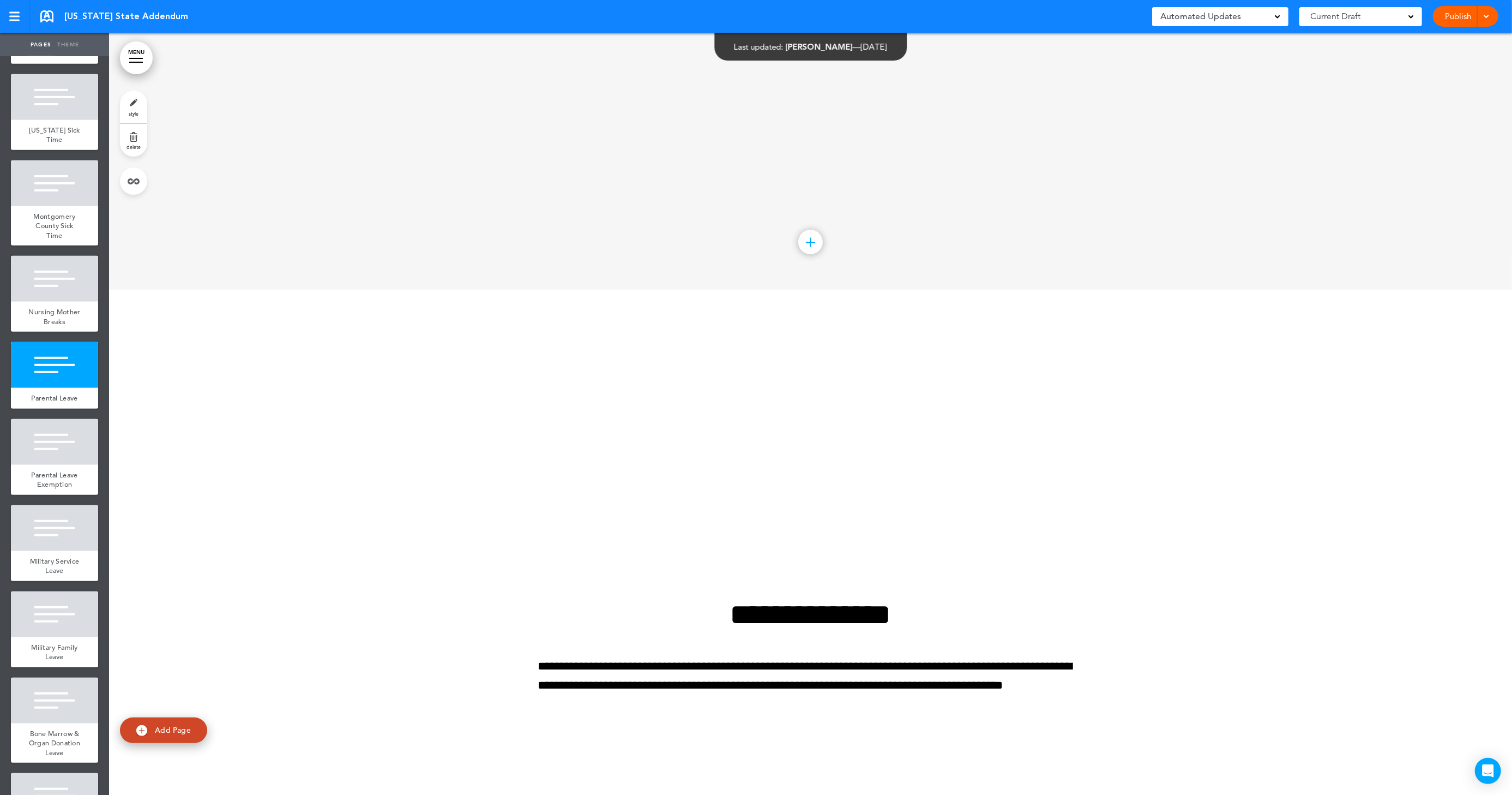
scroll to position [8577, 0]
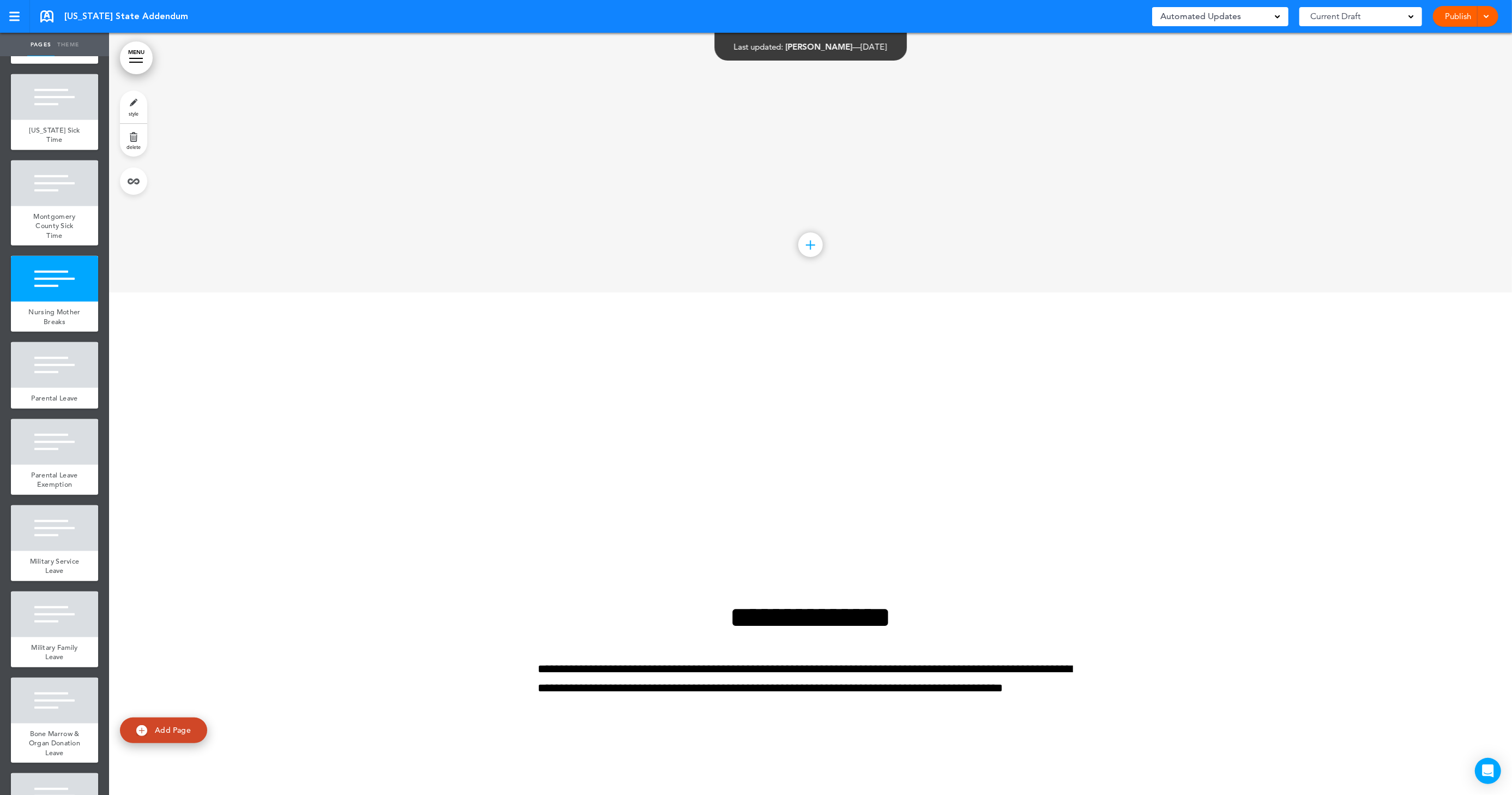
click at [1448, 14] on link "Publish" at bounding box center [1459, 17] width 35 height 21
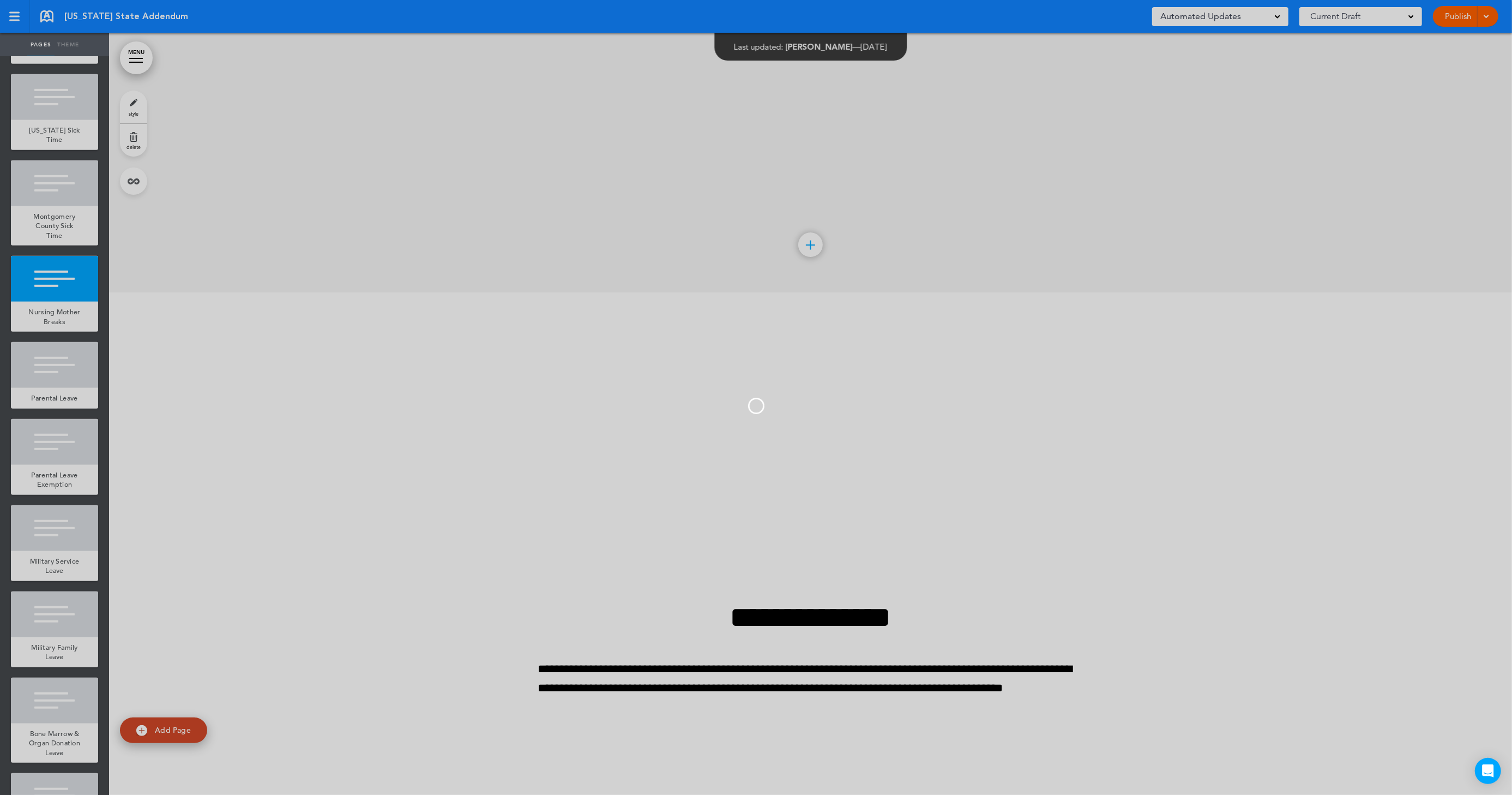
scroll to position [0, 0]
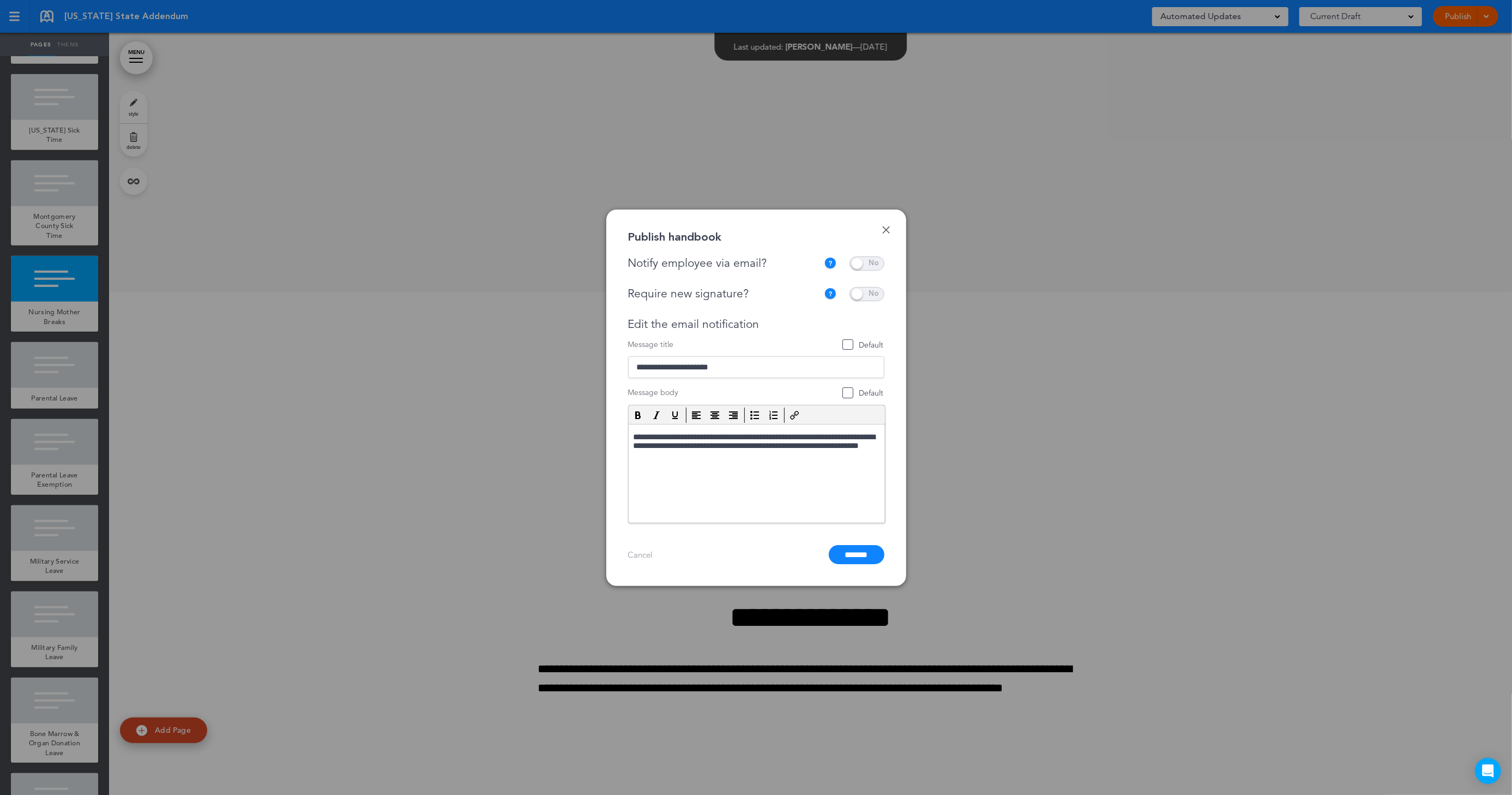
click at [879, 291] on span at bounding box center [867, 294] width 35 height 14
click at [878, 263] on span at bounding box center [867, 263] width 35 height 14
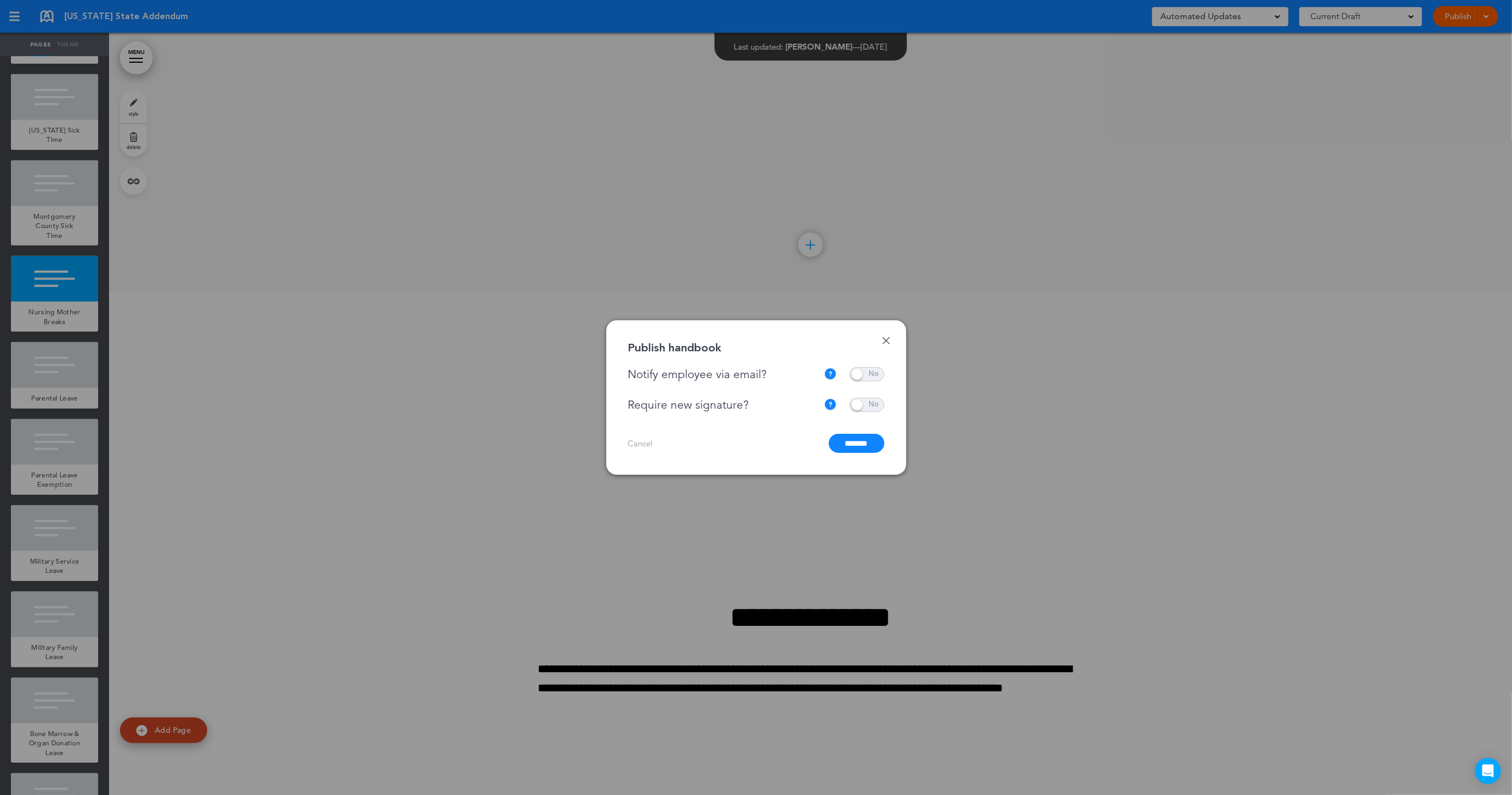
click at [860, 442] on input "*******" at bounding box center [857, 443] width 56 height 19
